Goal: Transaction & Acquisition: Purchase product/service

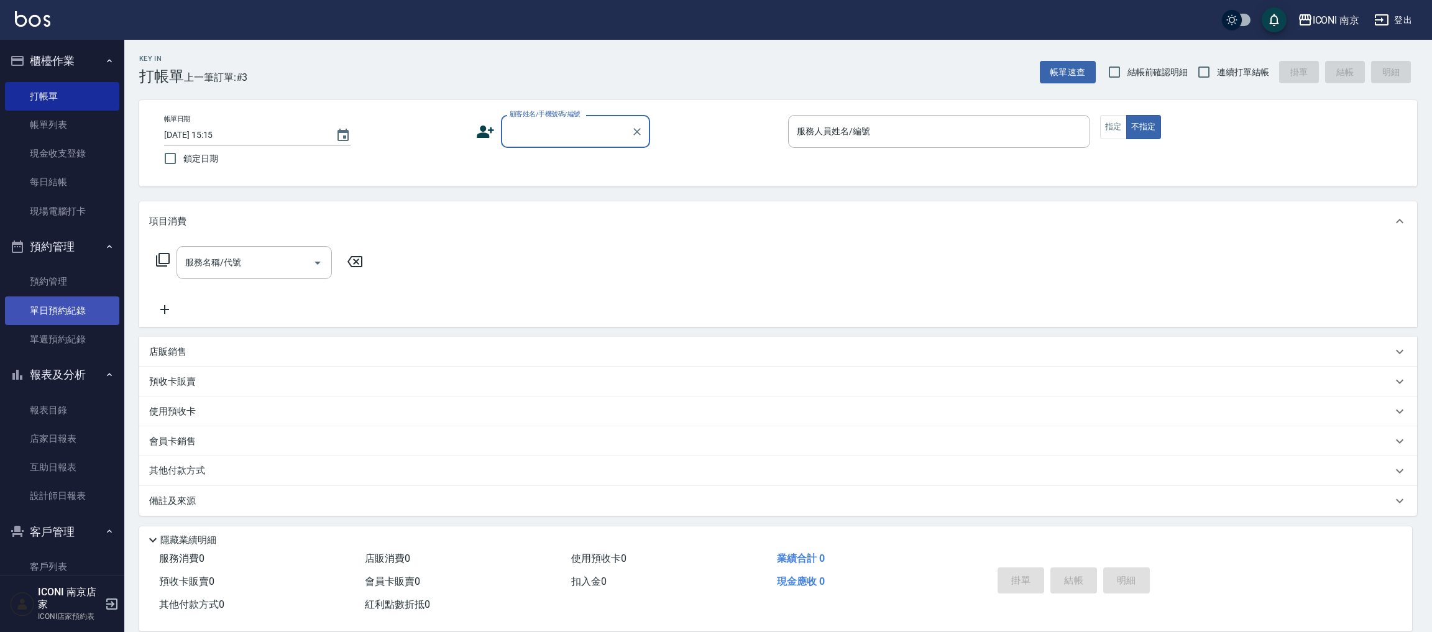
click at [66, 321] on link "單日預約紀錄" at bounding box center [62, 311] width 114 height 29
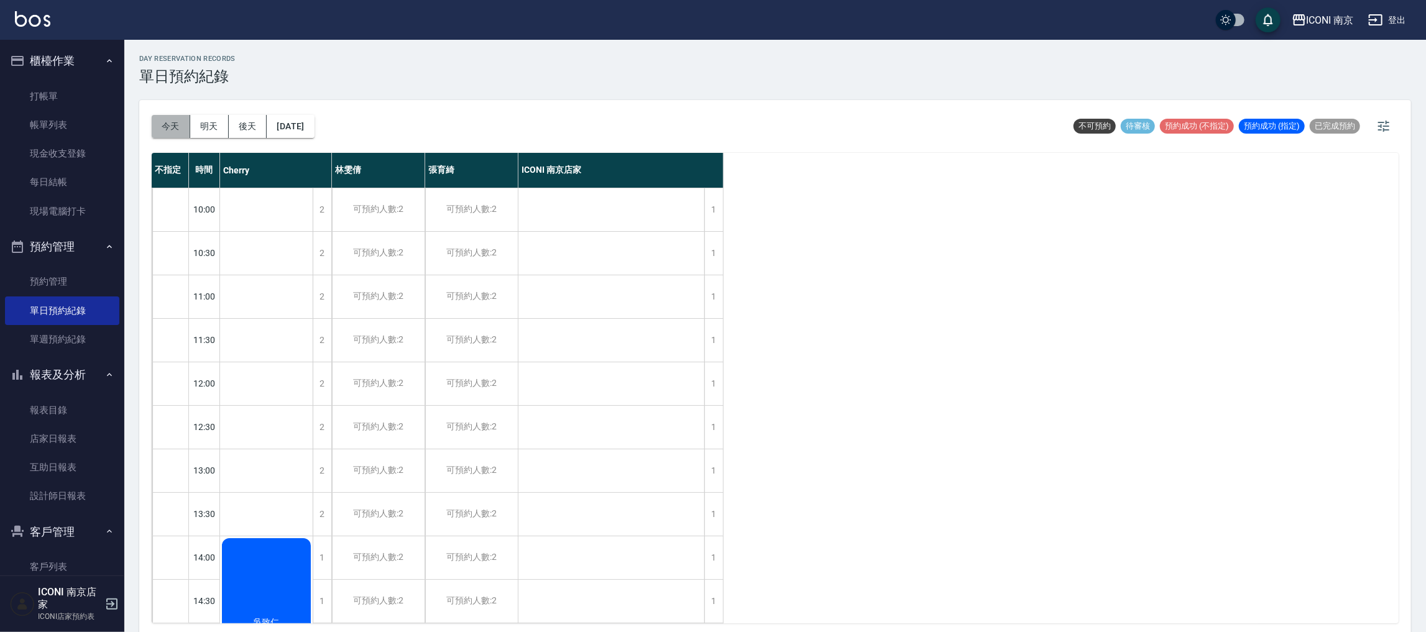
click at [177, 127] on button "今天" at bounding box center [171, 126] width 39 height 23
click at [302, 120] on button "[DATE]" at bounding box center [290, 126] width 47 height 23
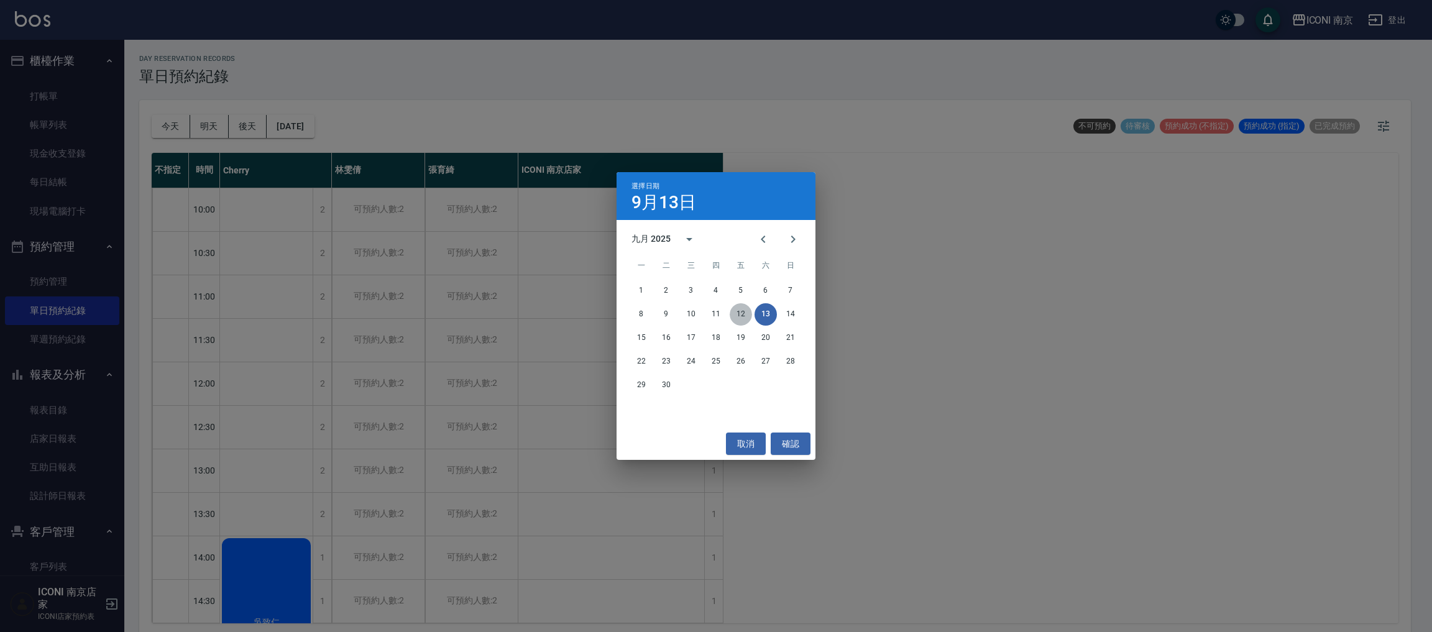
click at [737, 320] on button "12" at bounding box center [741, 314] width 22 height 22
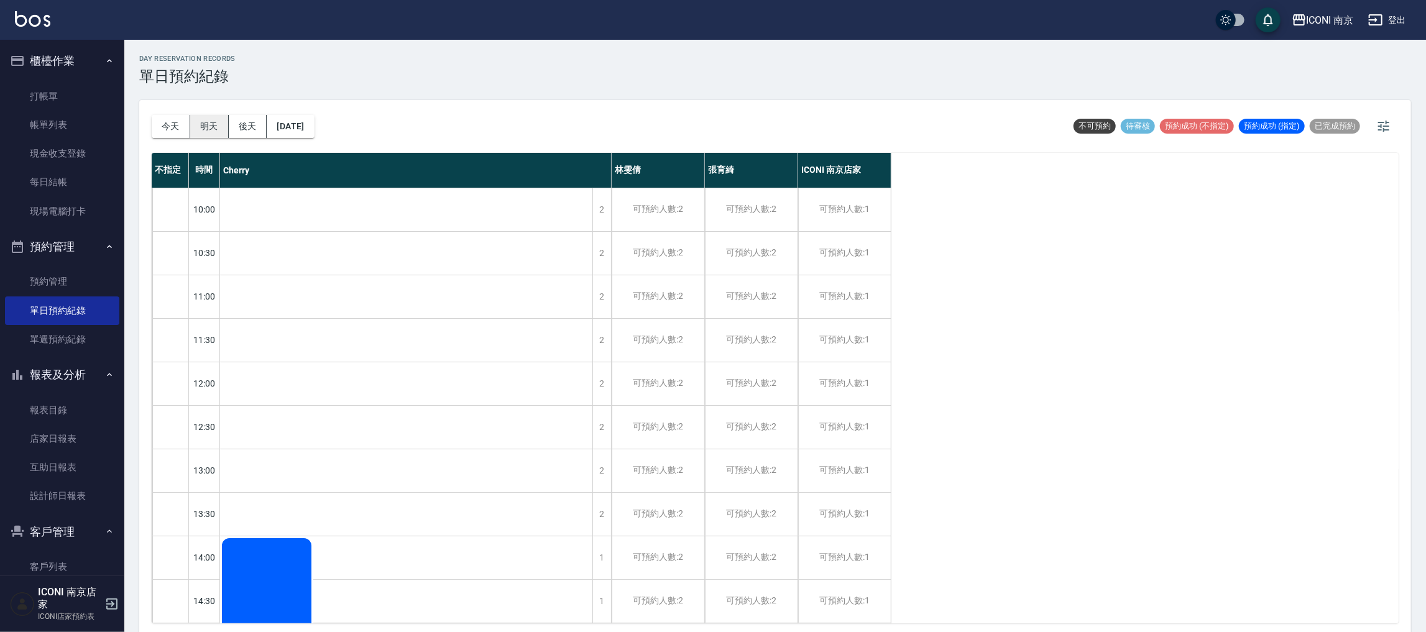
click at [211, 130] on button "明天" at bounding box center [209, 126] width 39 height 23
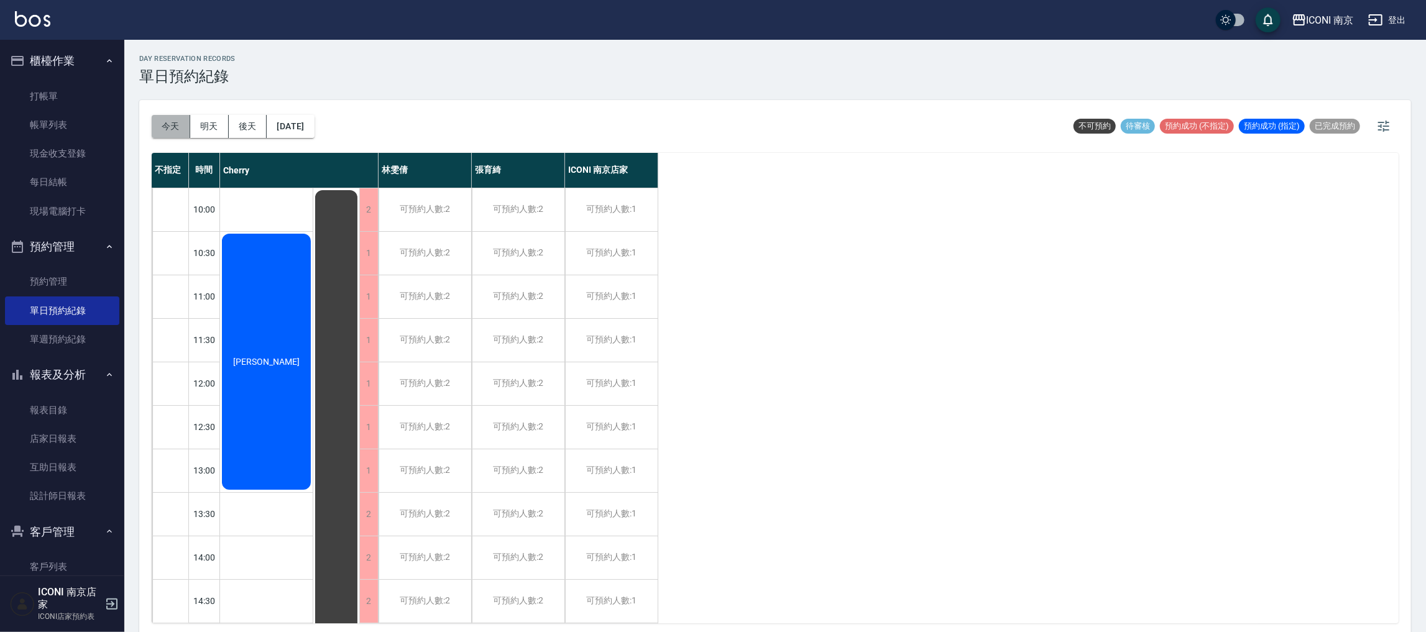
click at [169, 124] on button "今天" at bounding box center [171, 126] width 39 height 23
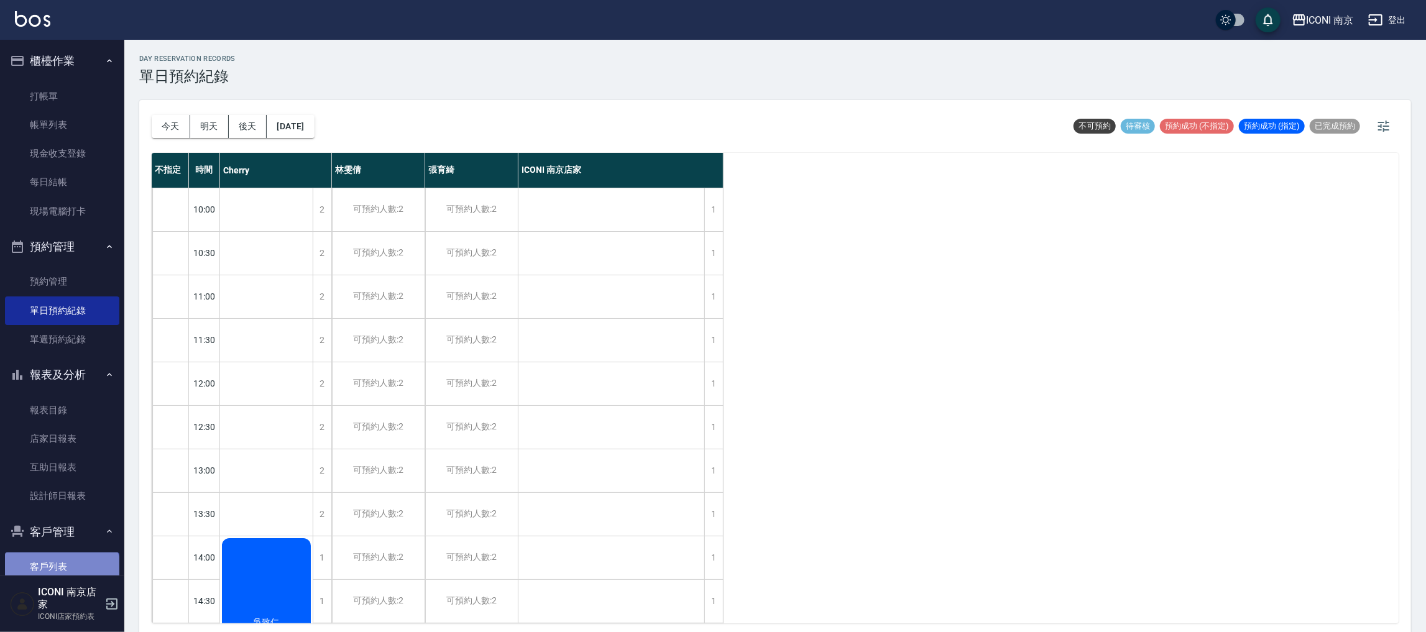
click at [61, 574] on link "客戶列表" at bounding box center [62, 567] width 114 height 29
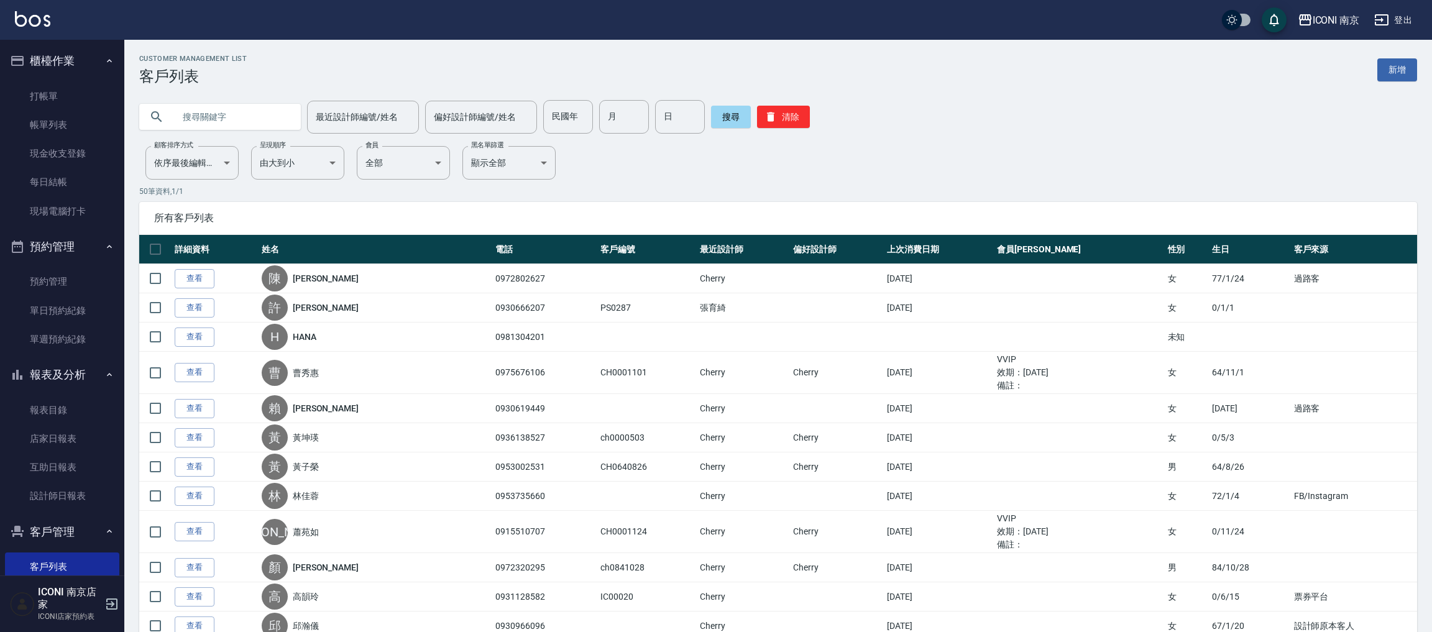
click at [274, 119] on input "text" at bounding box center [232, 117] width 117 height 34
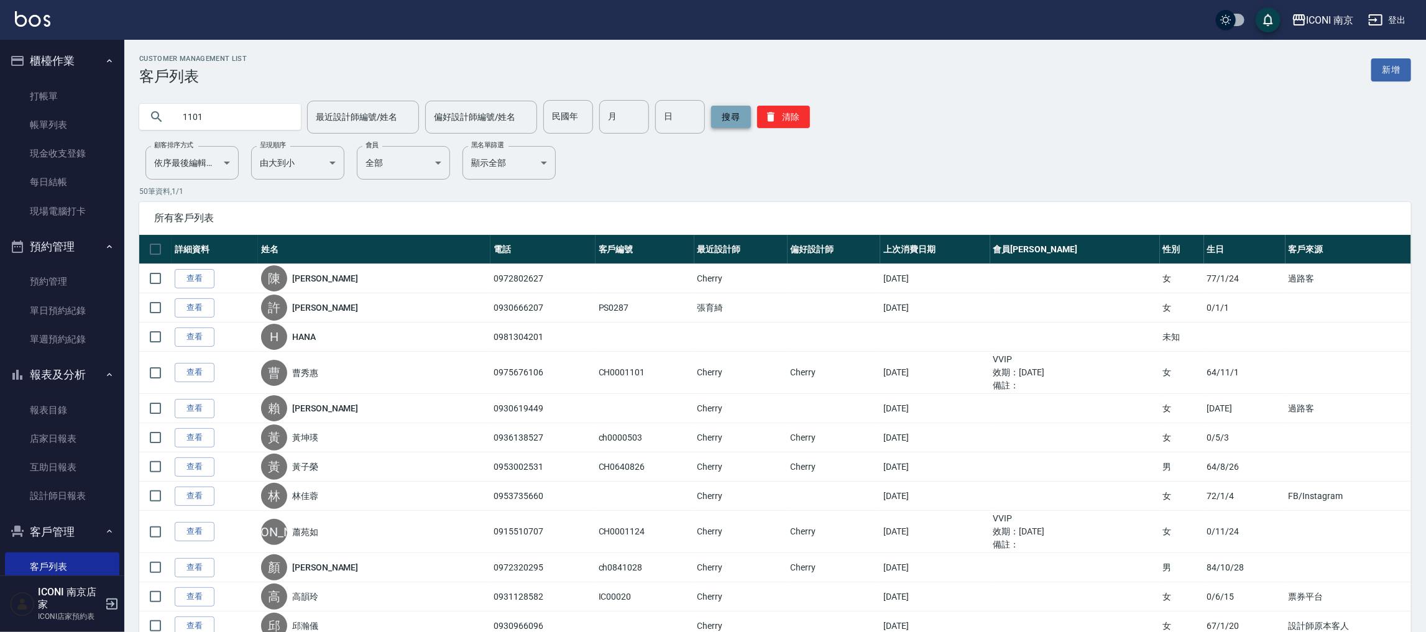
type input "1101"
click at [729, 124] on button "搜尋" at bounding box center [731, 117] width 40 height 22
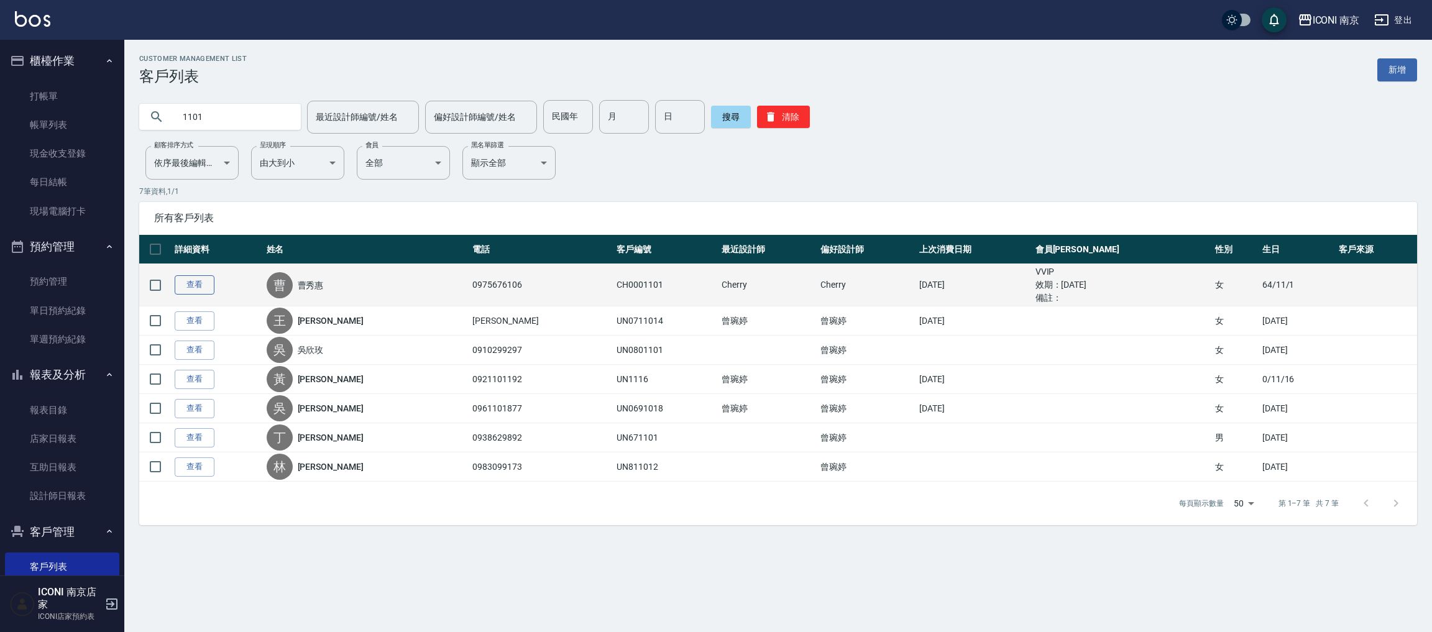
click at [189, 287] on link "查看" at bounding box center [195, 284] width 40 height 19
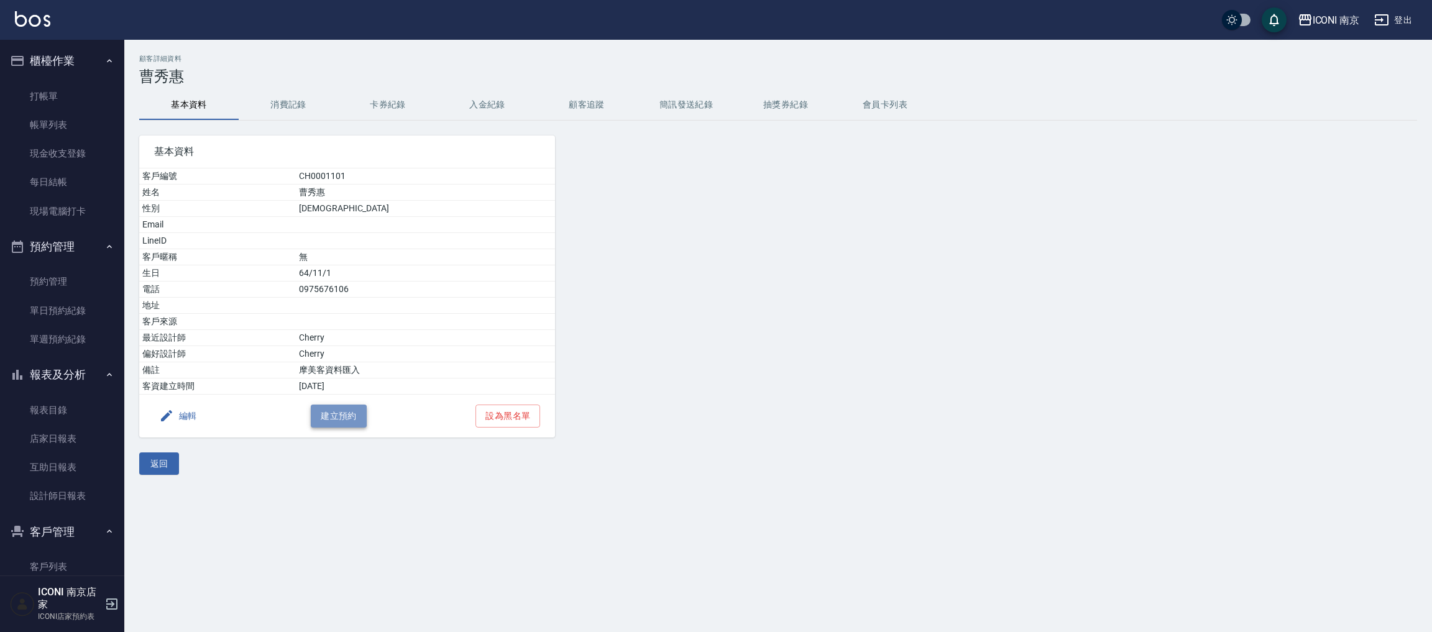
click at [346, 418] on button "建立預約" at bounding box center [339, 416] width 56 height 23
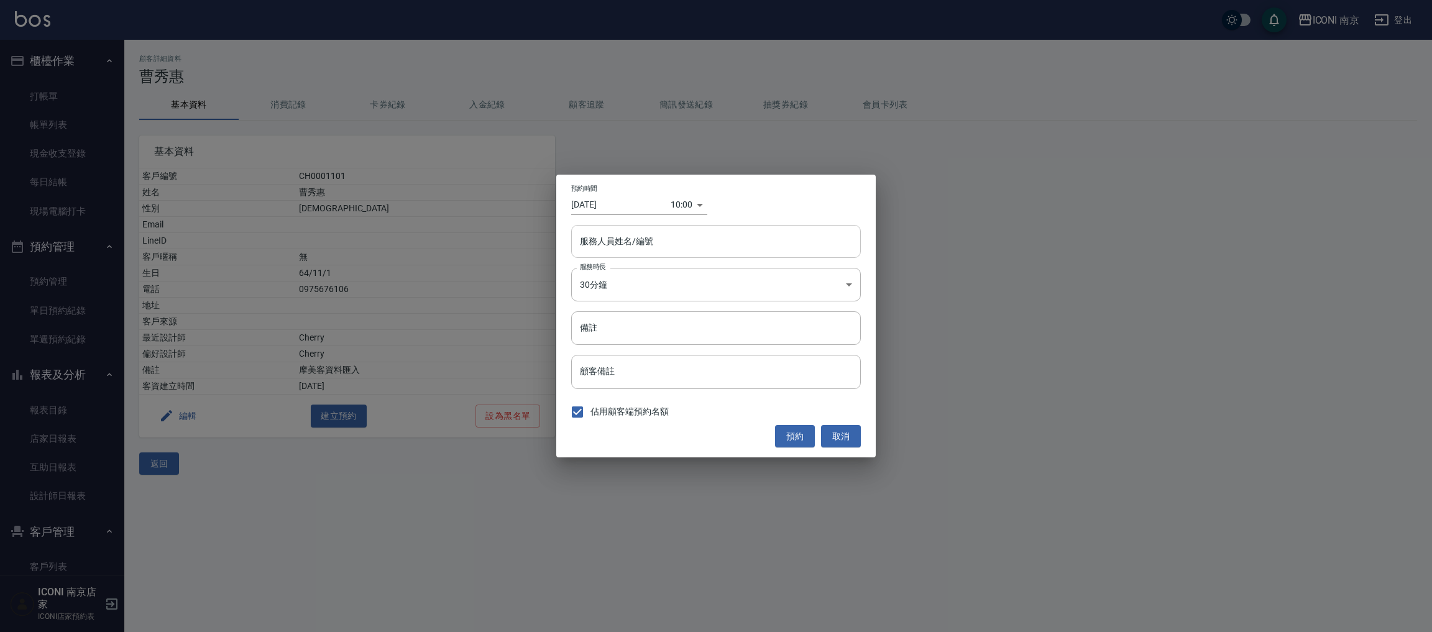
click at [688, 229] on div "服務人員姓名/編號" at bounding box center [716, 241] width 290 height 33
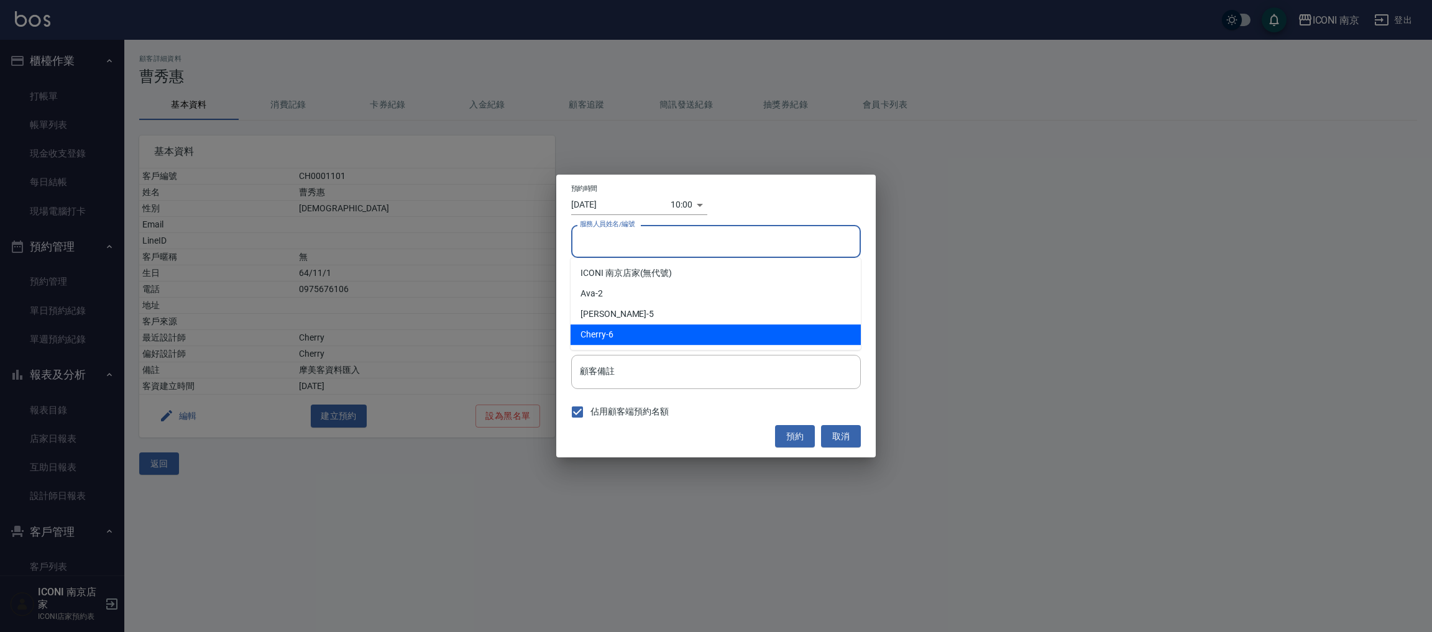
click at [626, 331] on div "Cherry -6" at bounding box center [716, 335] width 290 height 21
type input "Cherry-6"
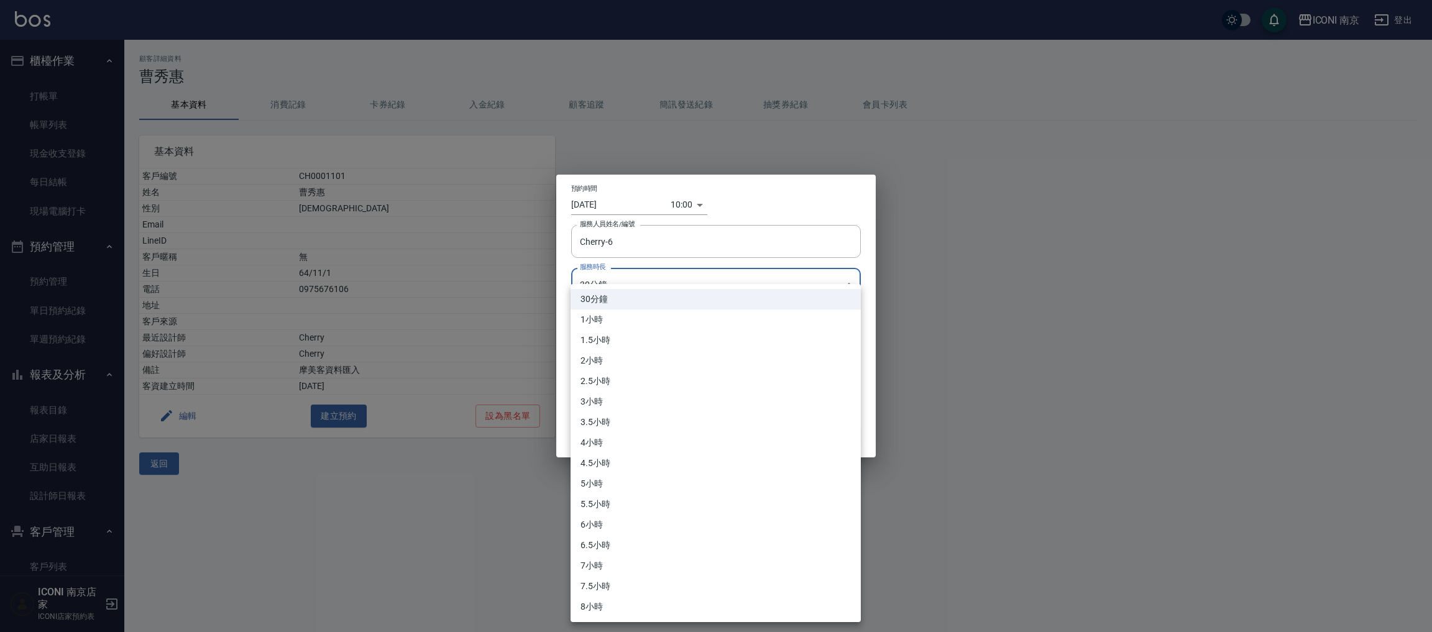
click at [620, 277] on body "ICONI 南京 登出 櫃檯作業 打帳單 帳單列表 現金收支登錄 每日結帳 現場電腦打卡 預約管理 預約管理 單日預約紀錄 單週預約紀錄 報表及分析 報表目錄…" at bounding box center [716, 316] width 1432 height 632
click at [621, 351] on li "2小時" at bounding box center [716, 361] width 290 height 21
type input "4"
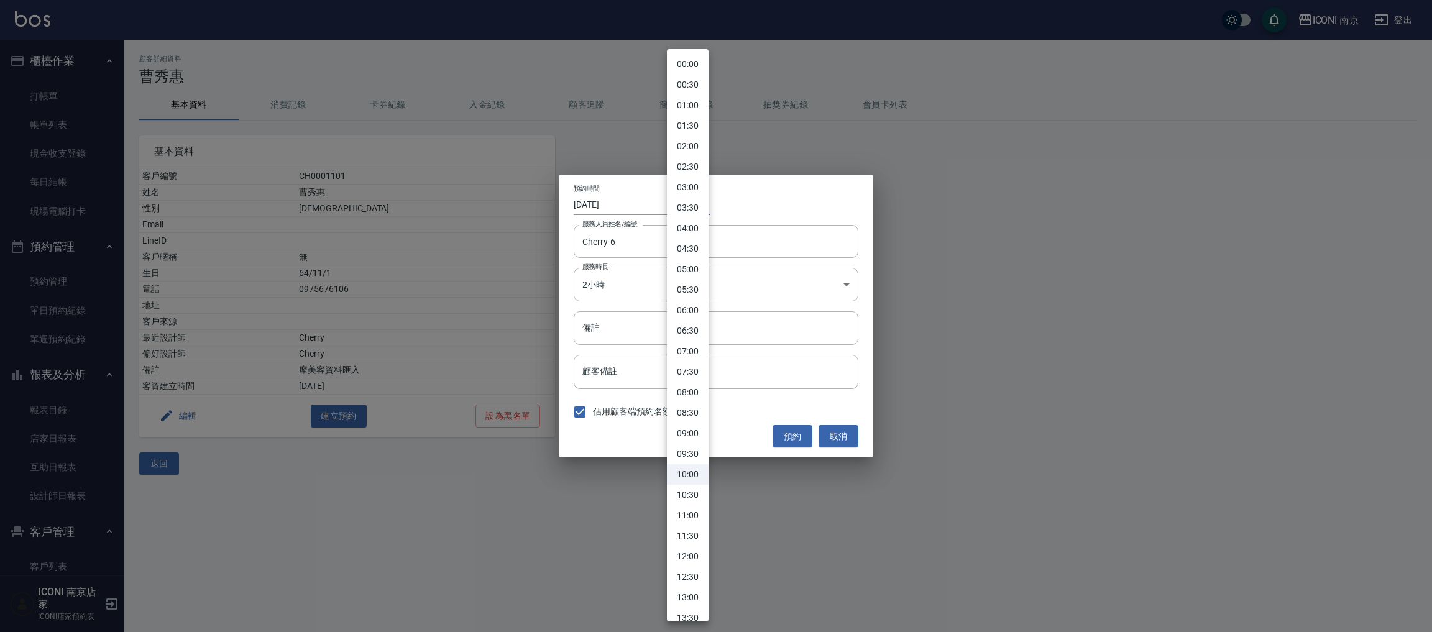
click at [686, 200] on body "ICONI 南京 登出 櫃檯作業 打帳單 帳單列表 現金收支登錄 每日結帳 現場電腦打卡 預約管理 預約管理 單日預約紀錄 單週預約紀錄 報表及分析 報表目錄…" at bounding box center [716, 316] width 1432 height 632
click at [691, 530] on li "11:30" at bounding box center [688, 536] width 42 height 21
type input "1757734200000"
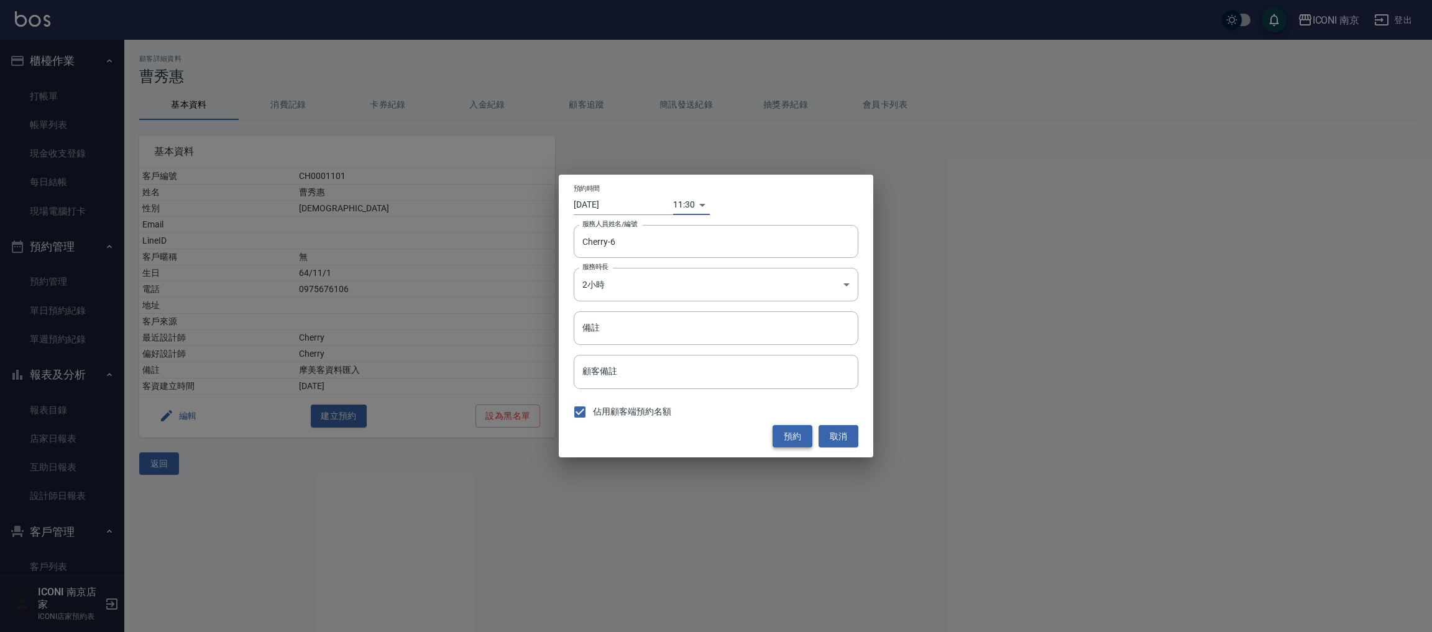
click at [794, 436] on button "預約" at bounding box center [793, 436] width 40 height 23
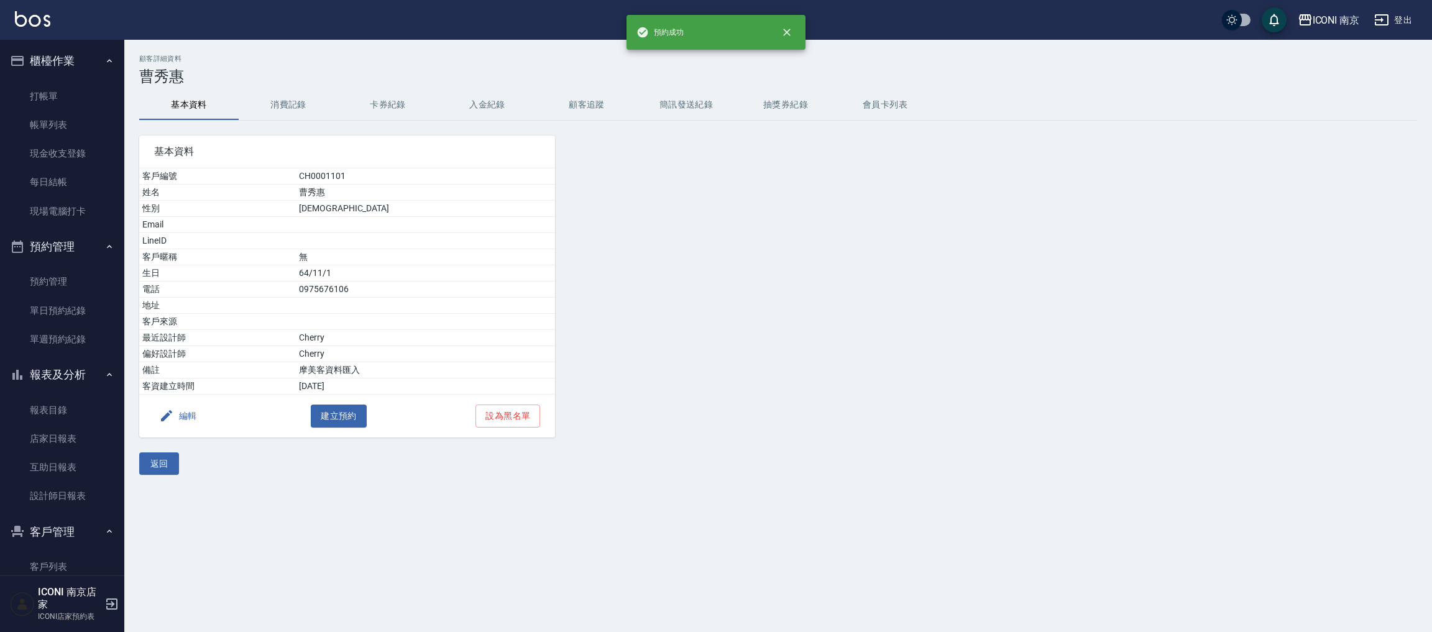
drag, startPoint x: 793, startPoint y: 436, endPoint x: 440, endPoint y: 428, distance: 353.9
click at [793, 436] on div at bounding box center [716, 279] width 323 height 317
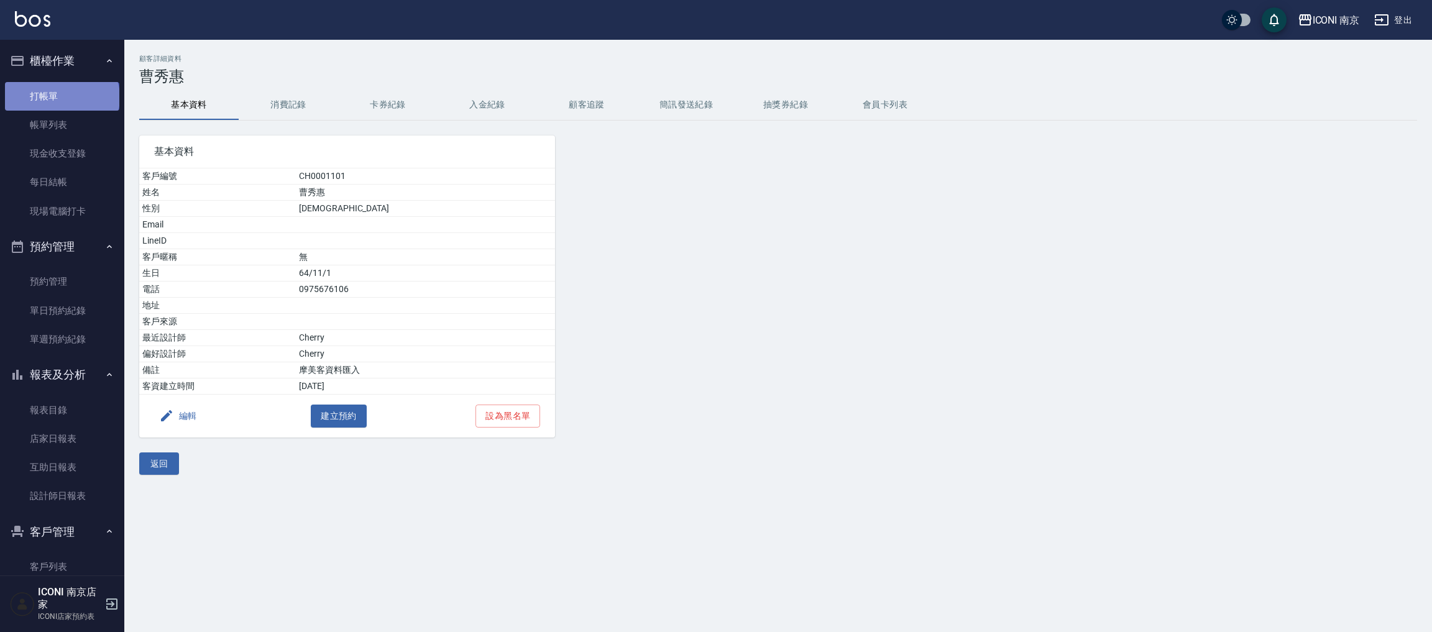
click at [61, 97] on link "打帳單" at bounding box center [62, 96] width 114 height 29
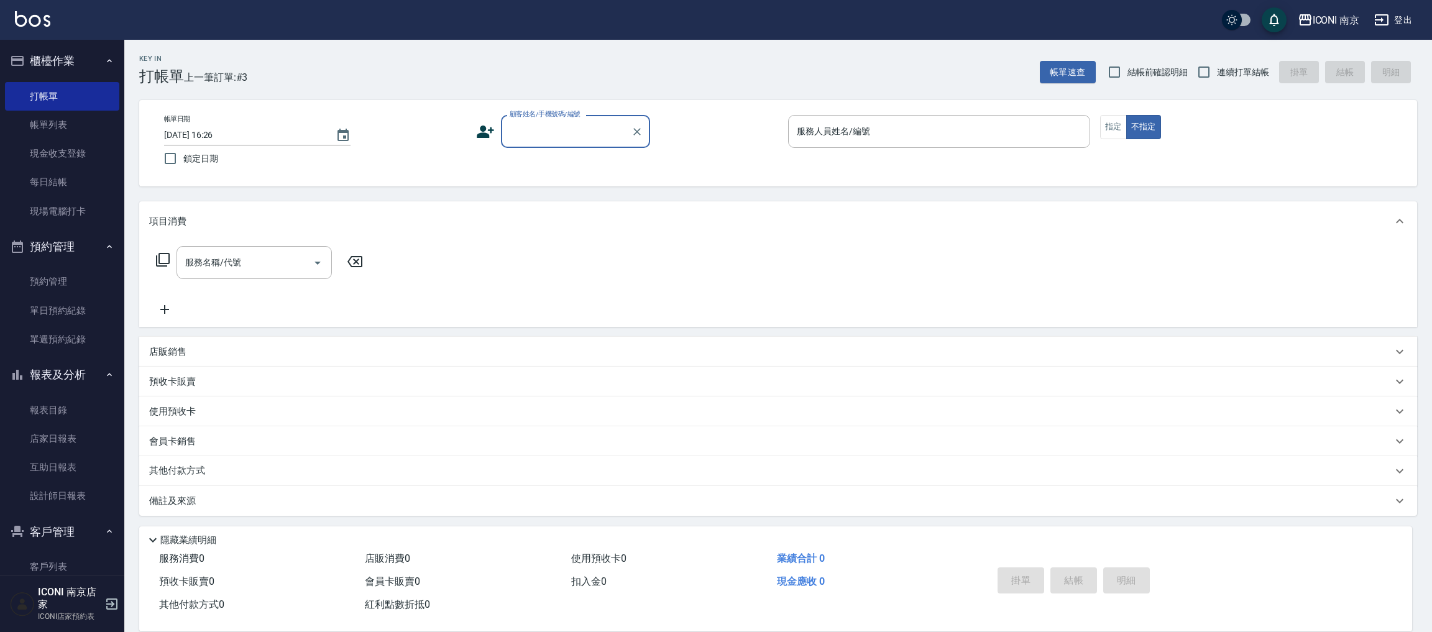
click at [524, 147] on div "顧客姓名/手機號碼/編號 顧客姓名/手機號碼/編號" at bounding box center [575, 131] width 149 height 33
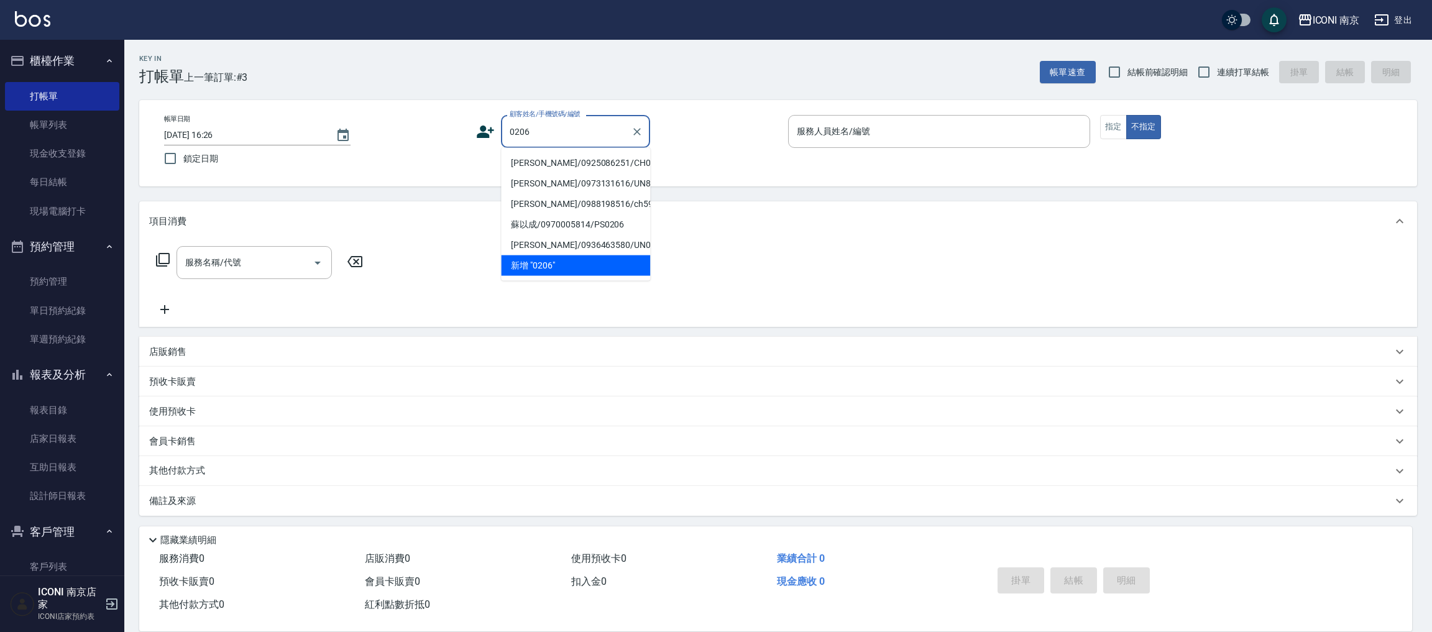
click at [562, 168] on li "[PERSON_NAME]/0925086251/CH0206" at bounding box center [575, 163] width 149 height 21
type input "[PERSON_NAME]/0925086251/CH0206"
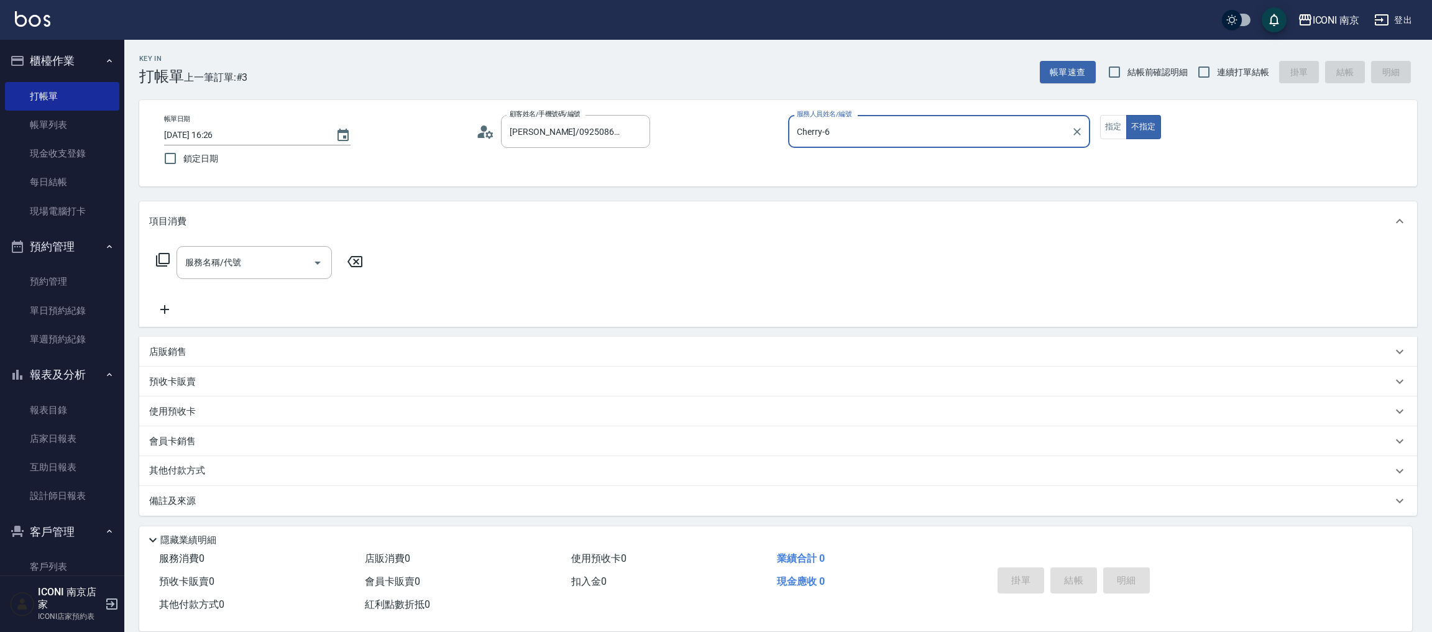
type input "Cherry-6"
drag, startPoint x: 1144, startPoint y: 106, endPoint x: 1135, endPoint y: 110, distance: 10.3
click at [1139, 108] on div "帳單日期 [DATE] 16:26 鎖定日期 顧客姓名/手機號碼/編號 [PERSON_NAME]/0925086251/CH0206 顧客姓名/手機號碼/編…" at bounding box center [778, 143] width 1278 height 86
click at [1102, 131] on button "指定" at bounding box center [1113, 127] width 27 height 24
click at [1218, 79] on label "連續打單結帳" at bounding box center [1230, 72] width 78 height 26
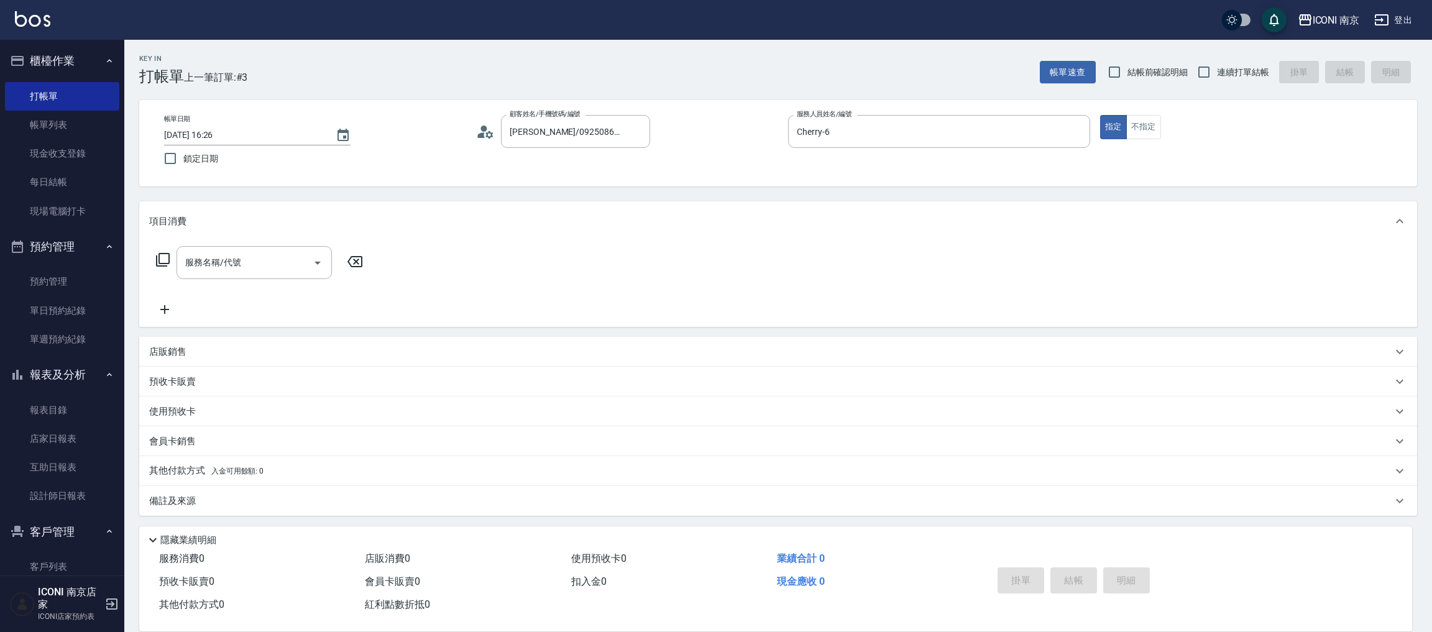
click at [1217, 79] on input "連續打單結帳" at bounding box center [1204, 72] width 26 height 26
checkbox input "true"
click at [161, 259] on icon at bounding box center [162, 259] width 15 height 15
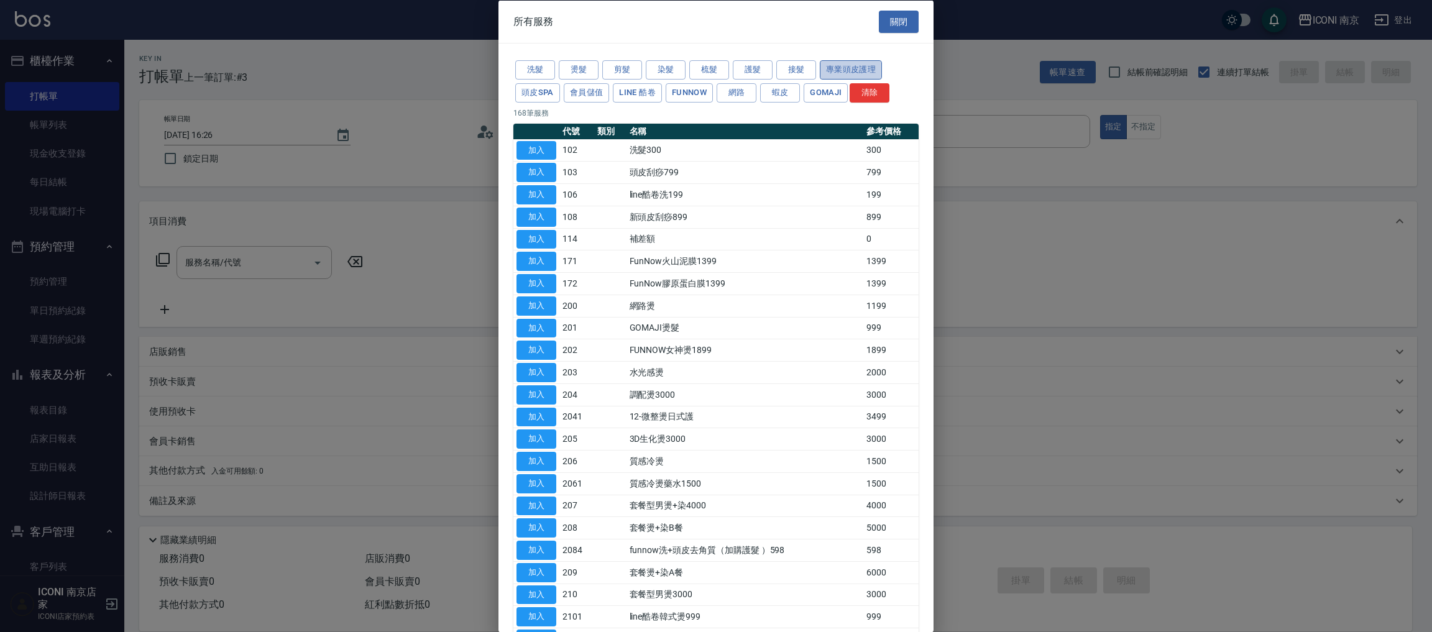
click at [831, 68] on button "專業頭皮護理" at bounding box center [851, 69] width 62 height 19
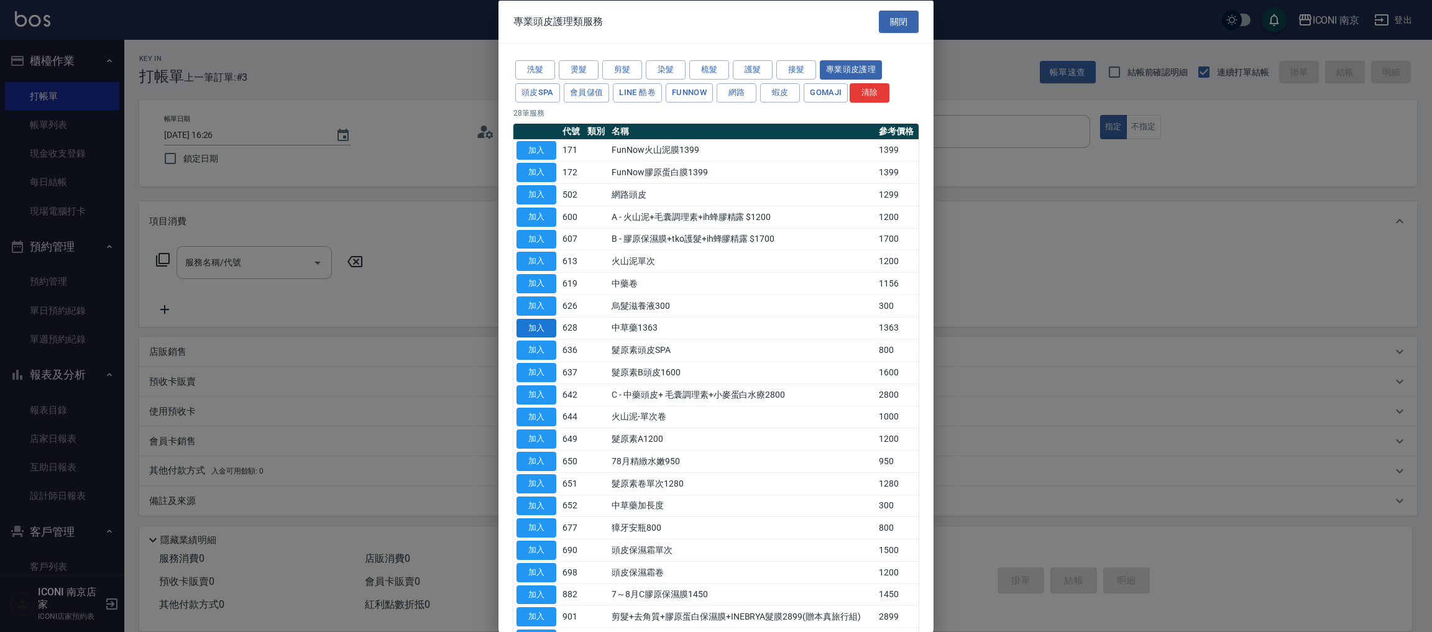
click at [539, 329] on button "加入" at bounding box center [537, 327] width 40 height 19
type input "中草藥1363(628)"
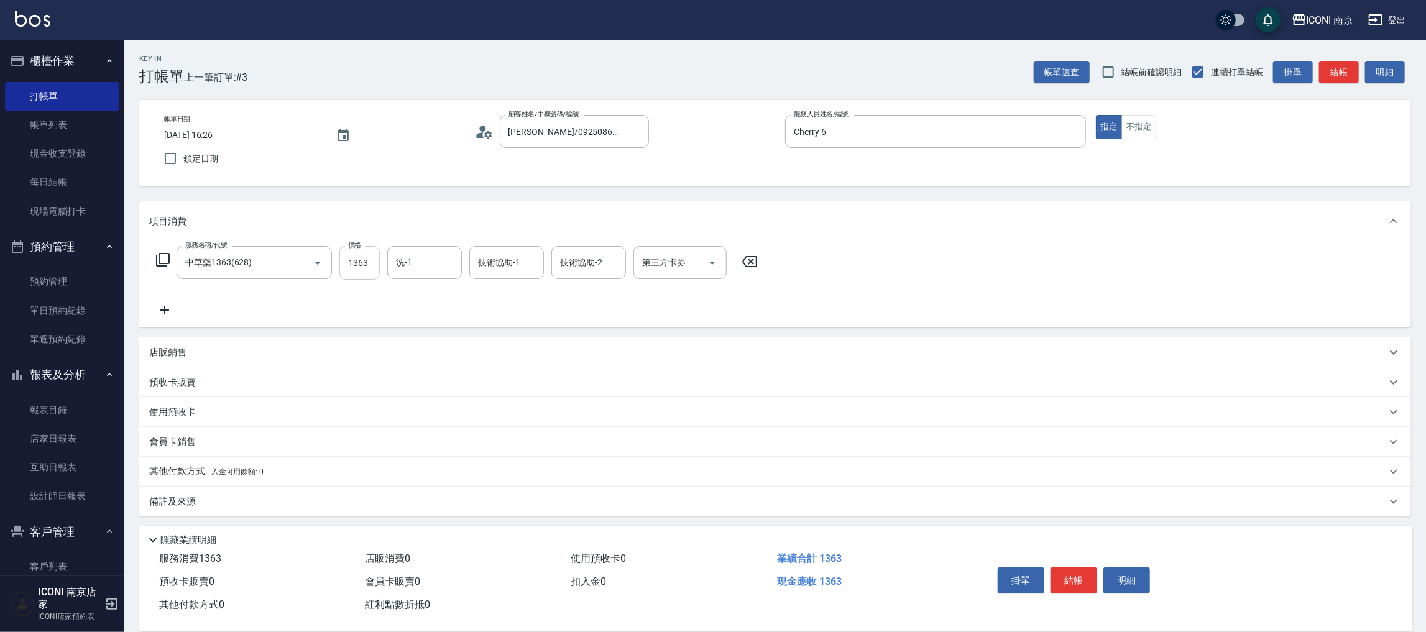
click at [359, 267] on input "1363" at bounding box center [359, 263] width 40 height 34
type input "3800"
type input "[PERSON_NAME]-12"
click at [161, 259] on icon at bounding box center [162, 259] width 15 height 15
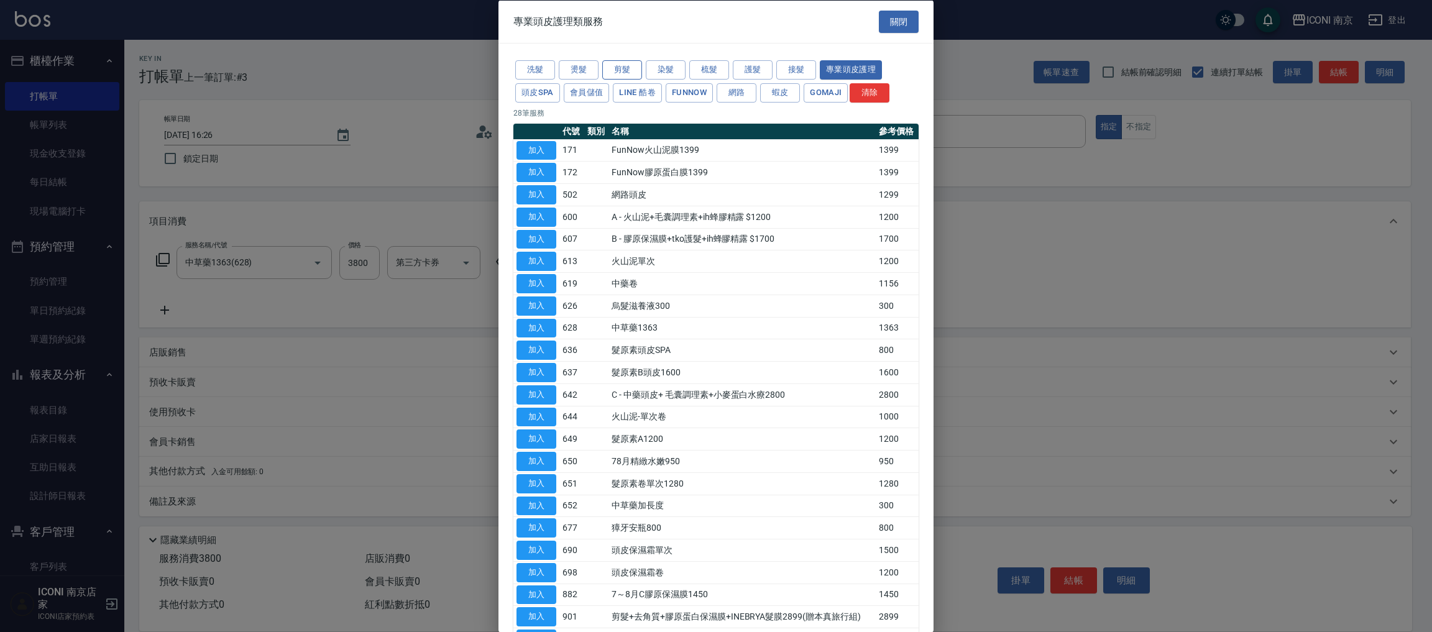
click at [626, 61] on button "剪髮" at bounding box center [622, 69] width 40 height 19
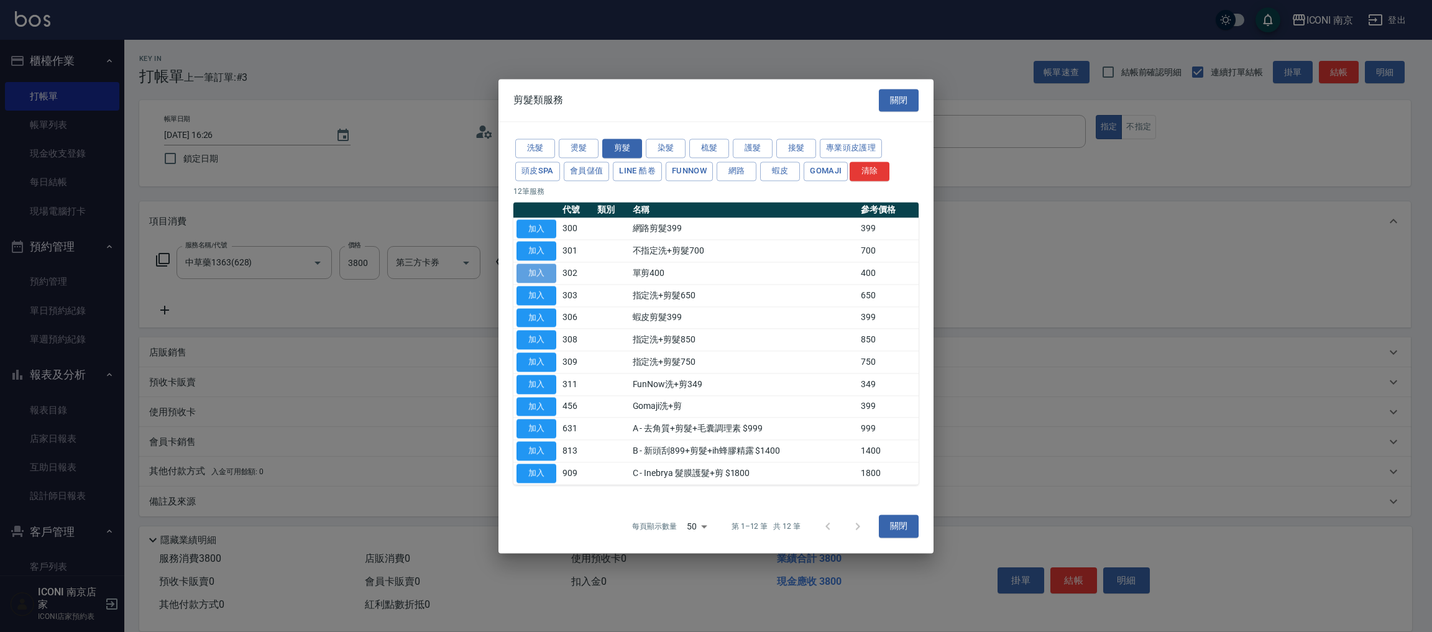
click at [536, 273] on button "加入" at bounding box center [537, 273] width 40 height 19
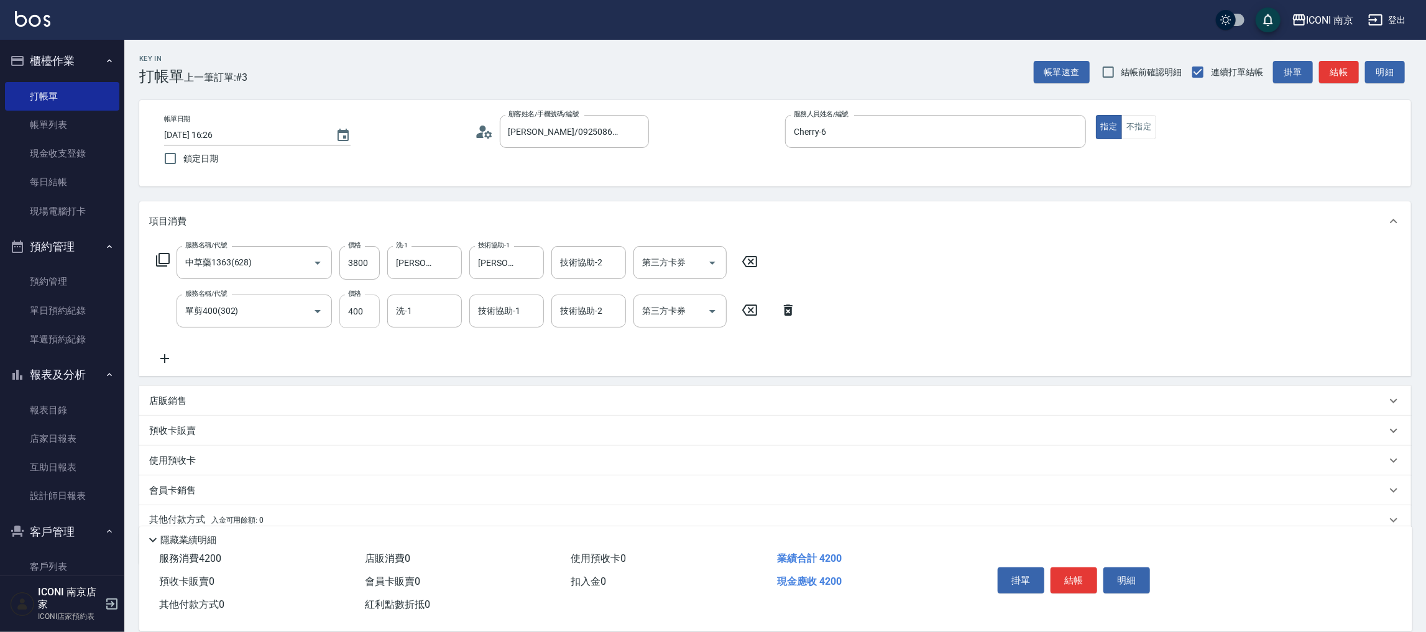
drag, startPoint x: 357, startPoint y: 311, endPoint x: 348, endPoint y: 302, distance: 13.2
click at [357, 311] on input "400" at bounding box center [359, 312] width 40 height 34
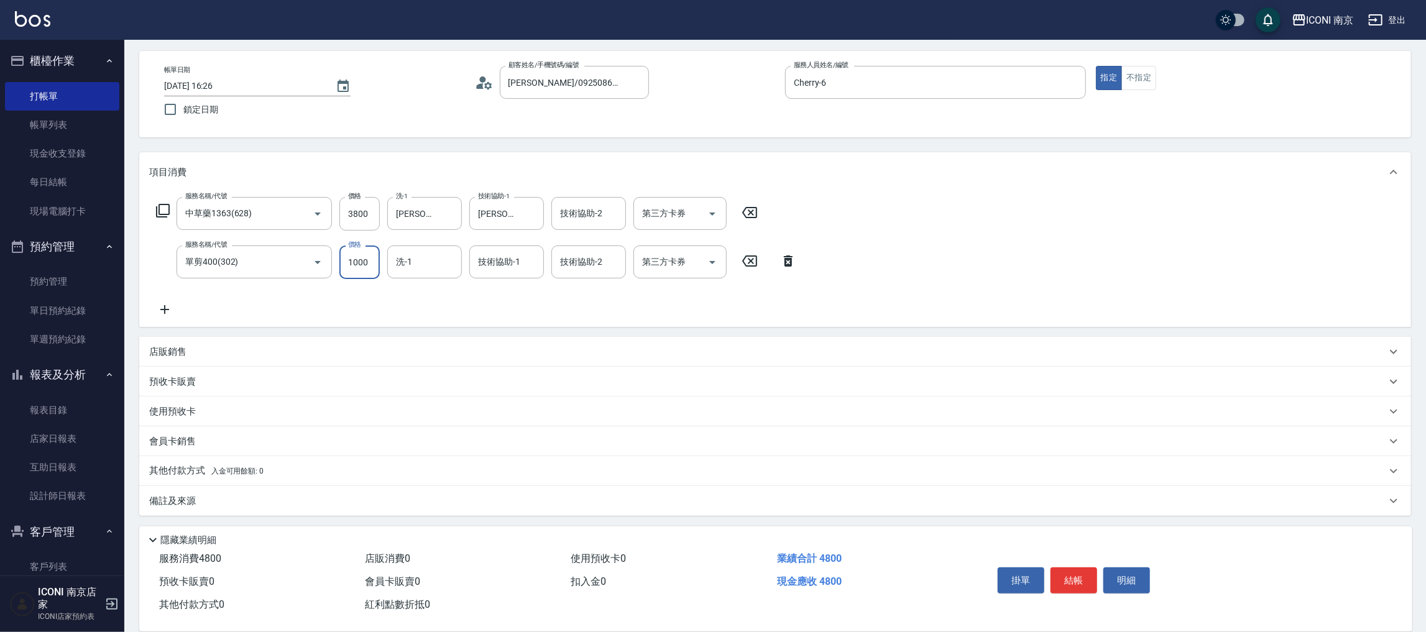
type input "1000"
click at [256, 502] on div "備註及來源" at bounding box center [767, 501] width 1237 height 13
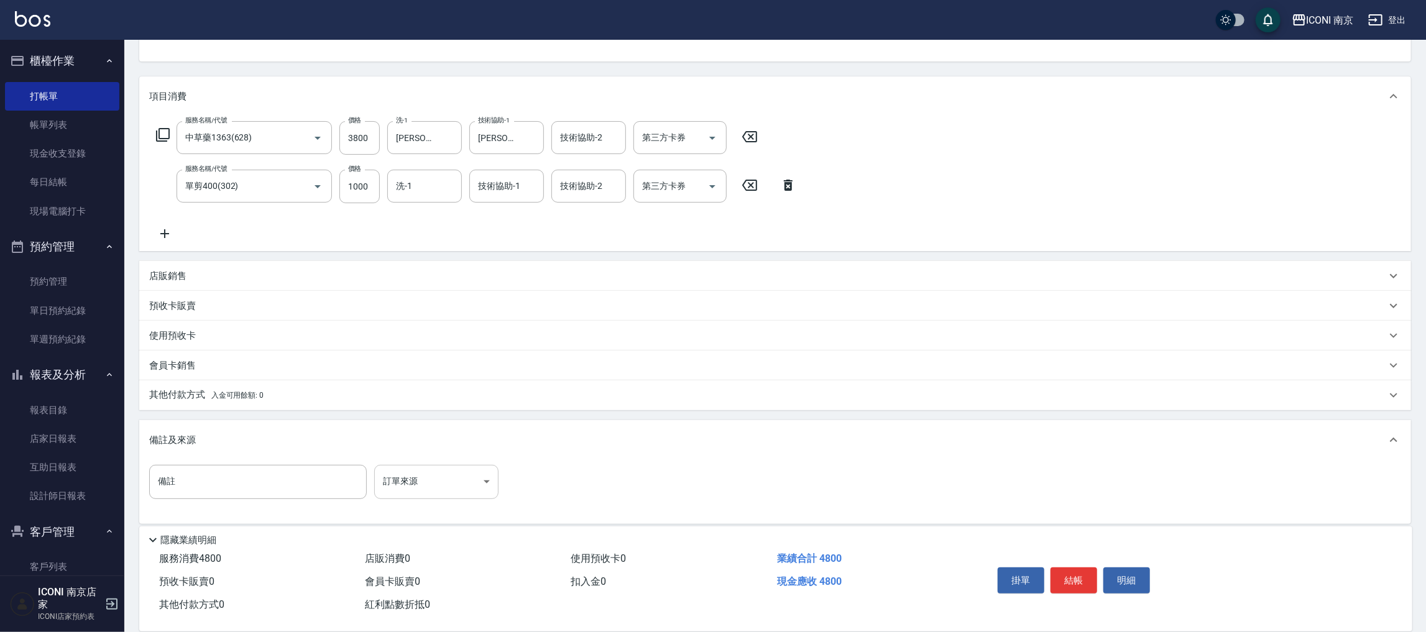
scroll to position [126, 0]
click at [440, 466] on body "ICONI 南京 登出 櫃檯作業 打帳單 帳單列表 現金收支登錄 每日結帳 現場電腦打卡 預約管理 預約管理 單日預約紀錄 單週預約紀錄 報表及分析 報表目錄…" at bounding box center [713, 257] width 1426 height 766
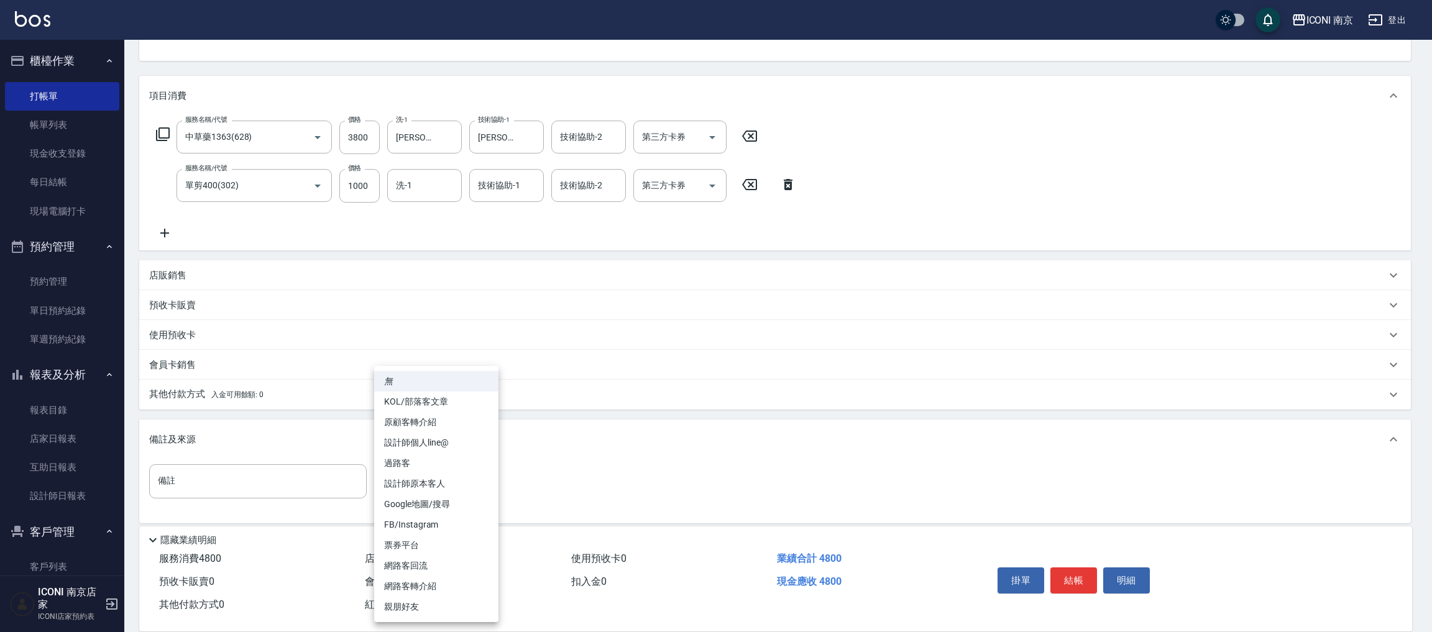
click at [430, 482] on li "設計師原本客人" at bounding box center [436, 484] width 124 height 21
type input "設計師原本客人"
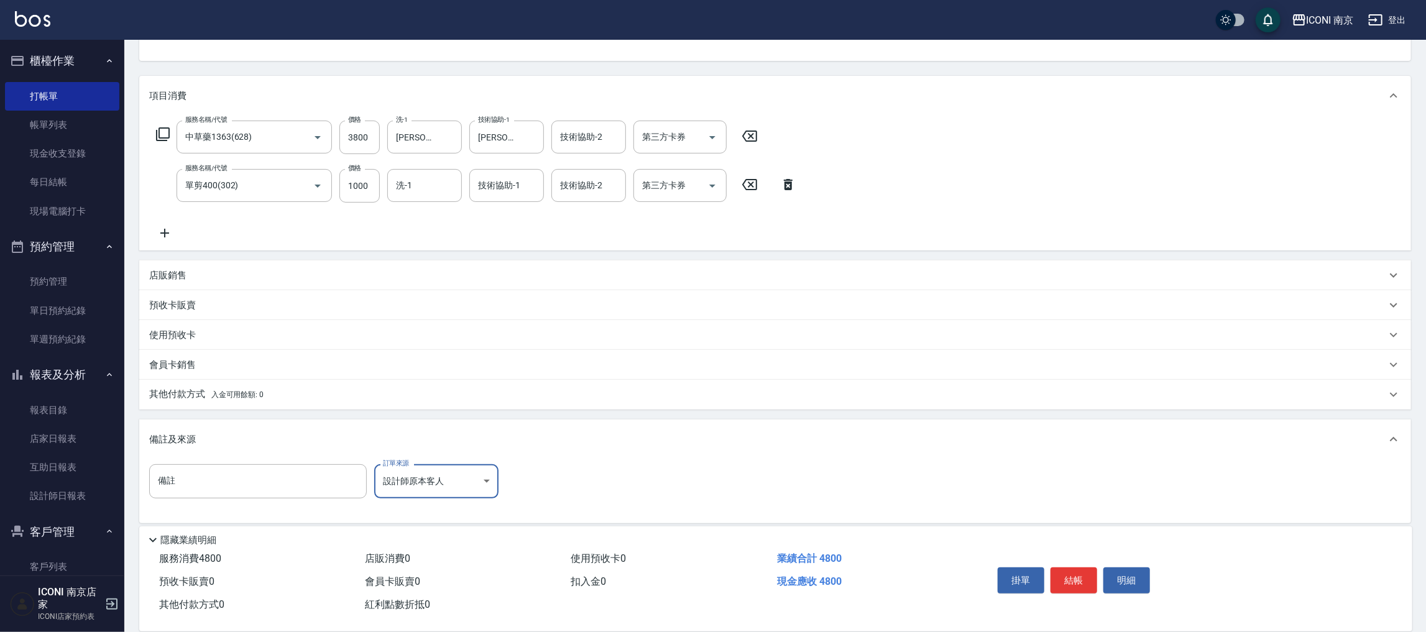
click at [218, 400] on p "其他付款方式 入金可用餘額: 0" at bounding box center [206, 395] width 114 height 14
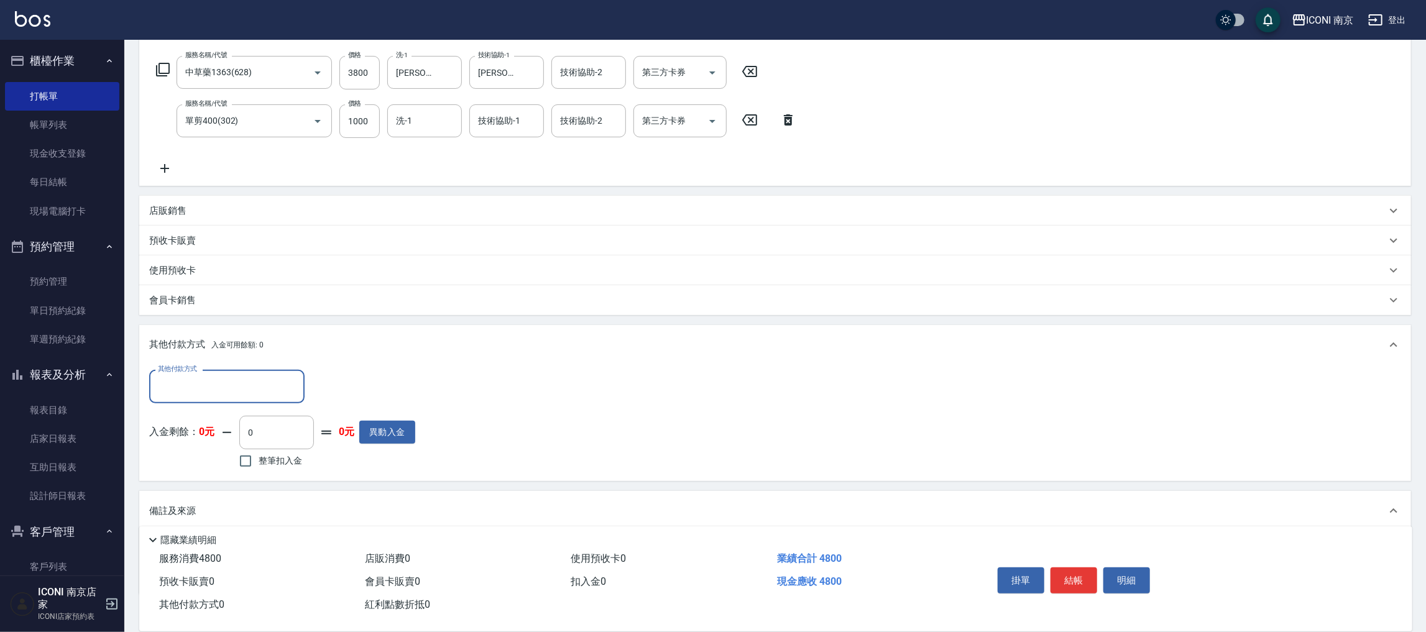
scroll to position [263, 0]
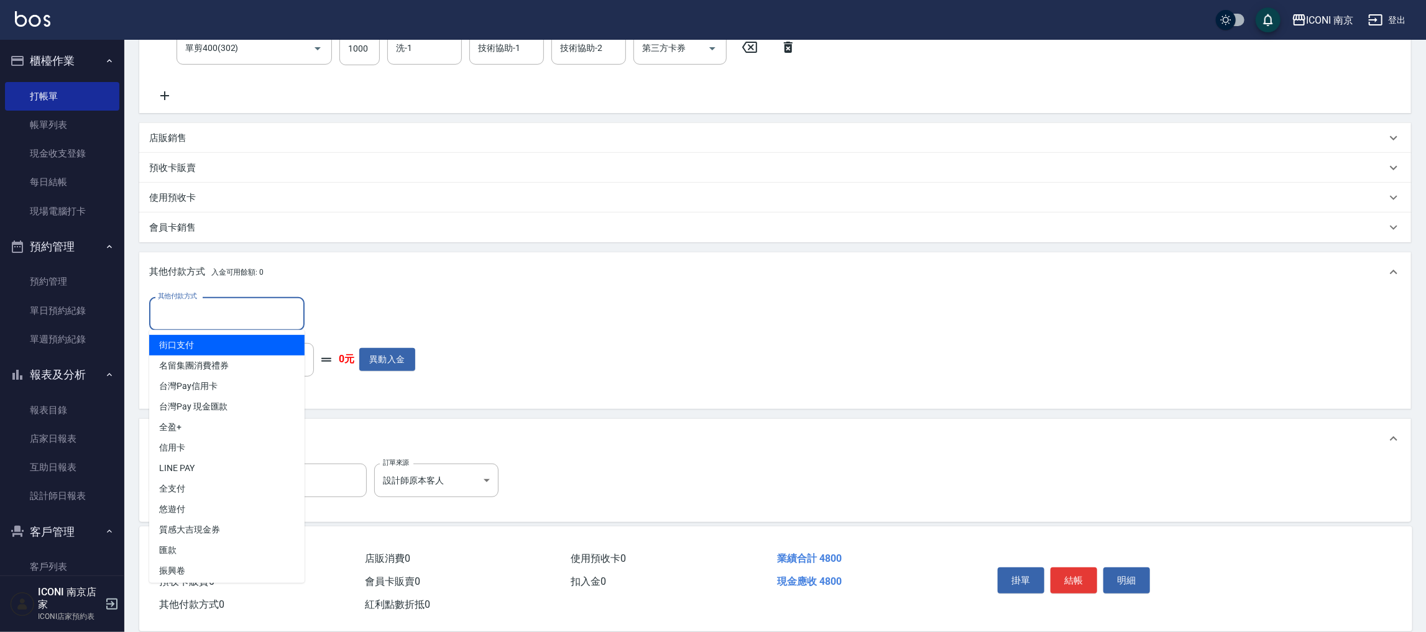
click at [262, 318] on input "其他付款方式" at bounding box center [227, 314] width 144 height 22
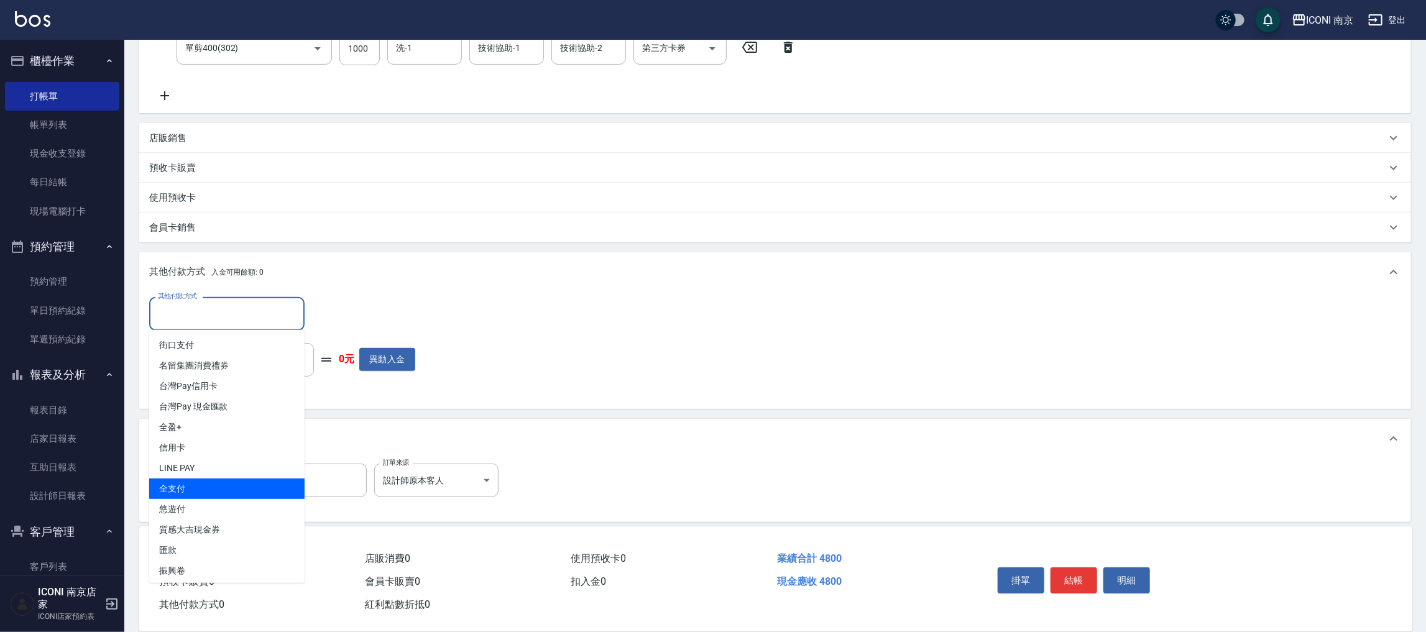
click at [192, 482] on span "全支付" at bounding box center [226, 489] width 155 height 21
type input "全支付"
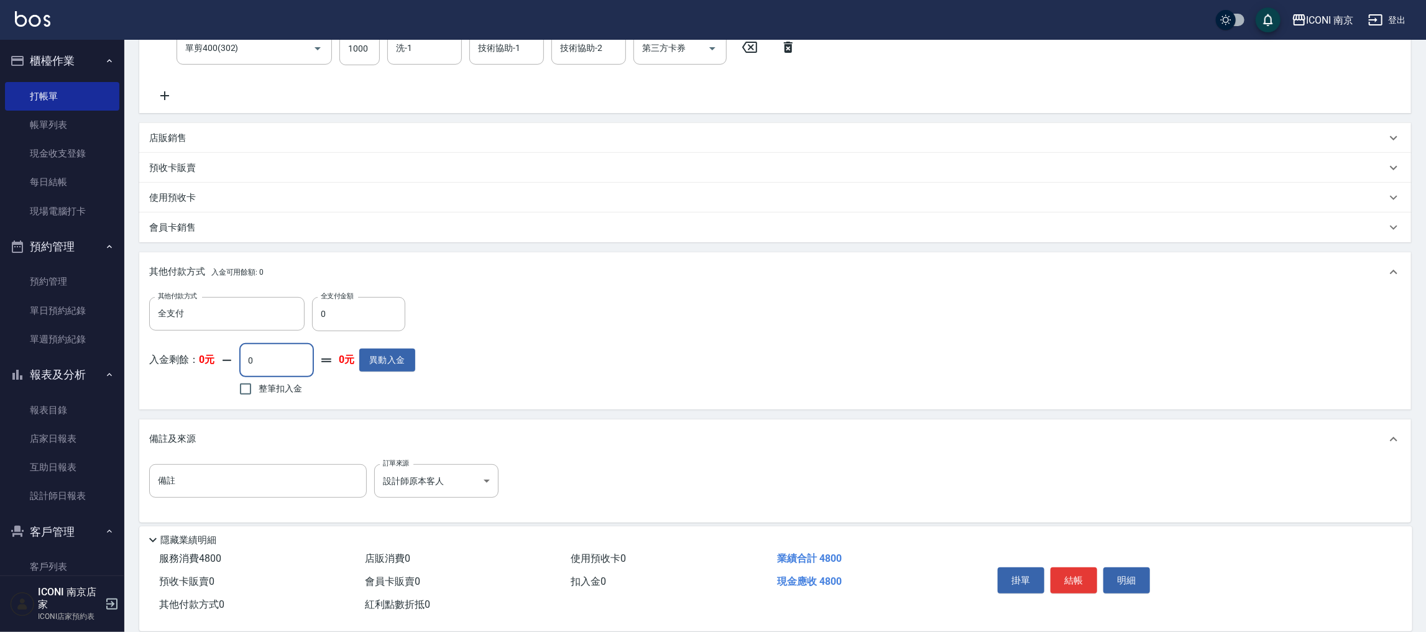
click at [299, 354] on input "0" at bounding box center [276, 361] width 75 height 34
click at [382, 306] on input "0" at bounding box center [358, 314] width 93 height 34
type input "4800"
click at [1080, 585] on button "結帳" at bounding box center [1074, 581] width 47 height 26
type input "[DATE] 16:27"
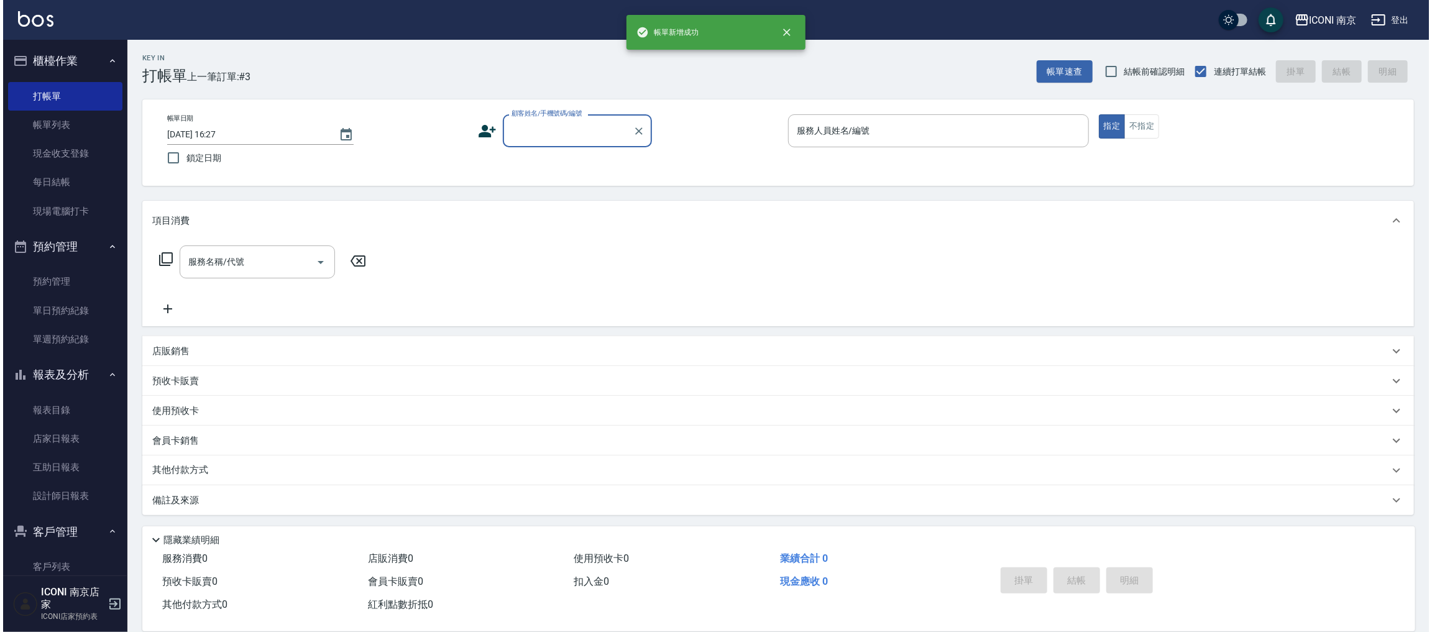
scroll to position [0, 0]
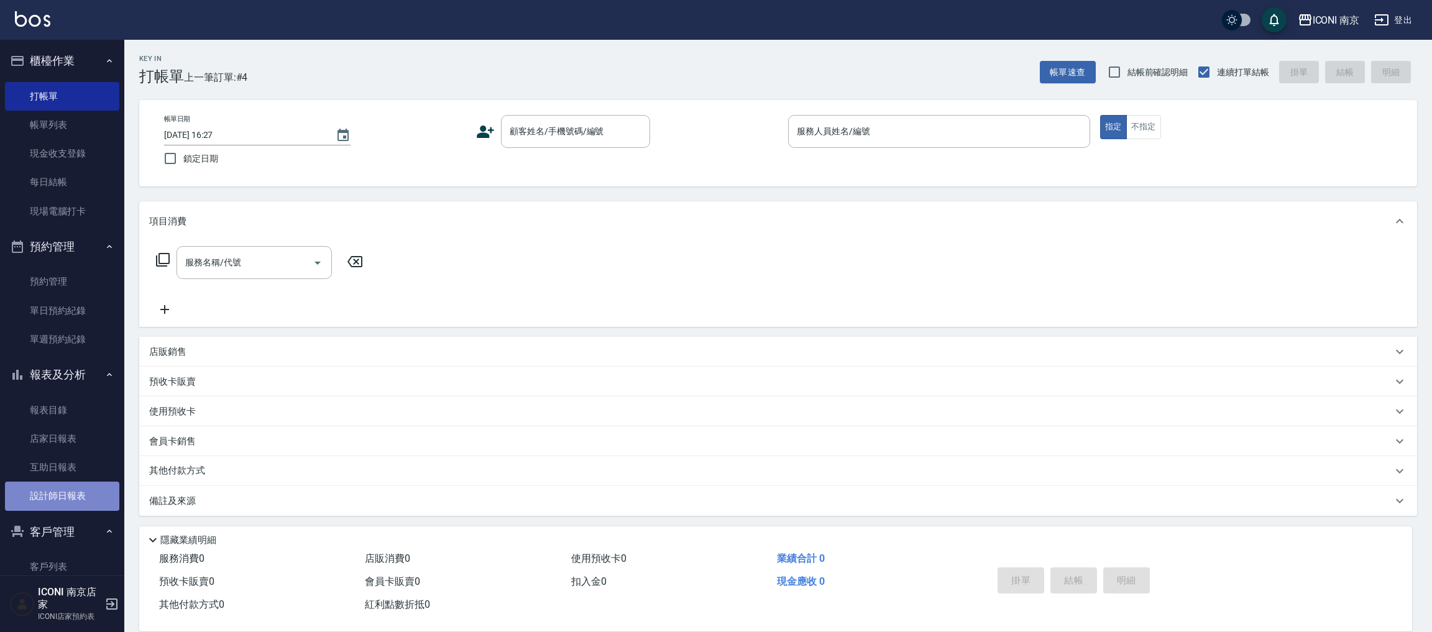
click at [63, 494] on link "設計師日報表" at bounding box center [62, 496] width 114 height 29
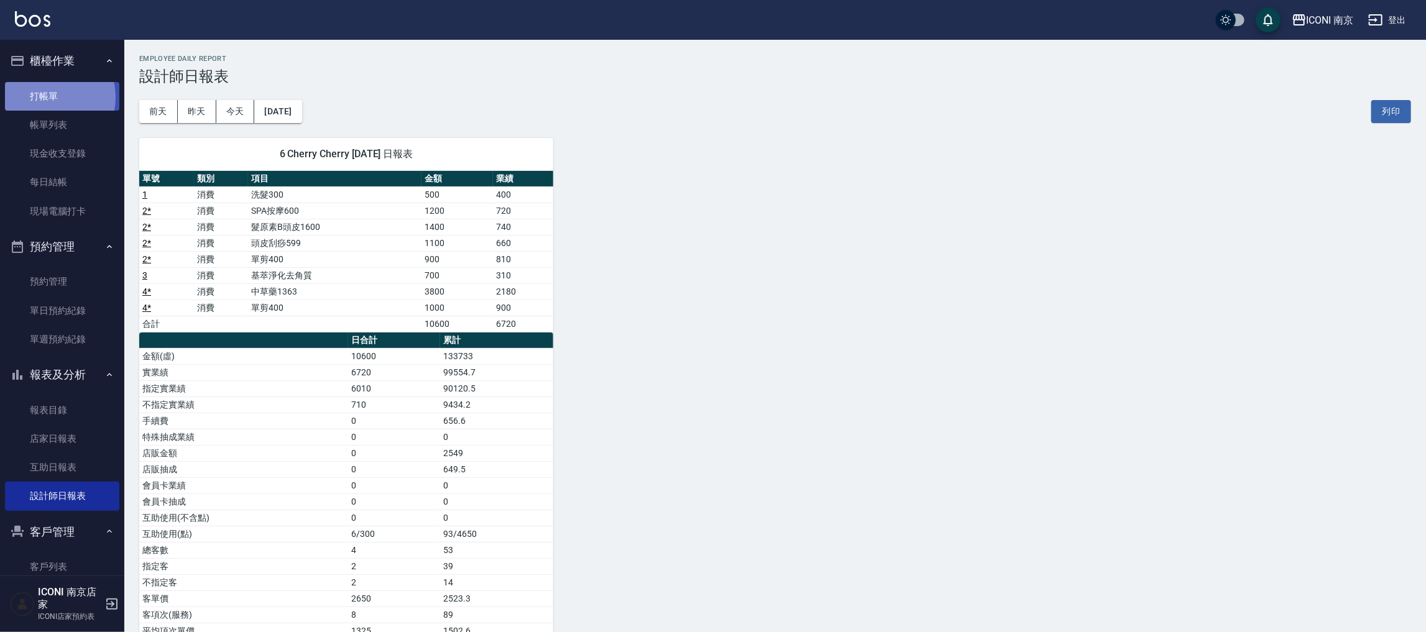
click at [47, 97] on link "打帳單" at bounding box center [62, 96] width 114 height 29
